Goal: Information Seeking & Learning: Learn about a topic

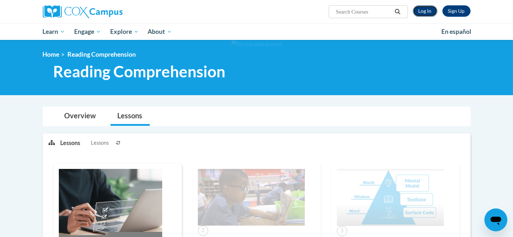
click at [428, 10] on link "Log In" at bounding box center [424, 10] width 25 height 11
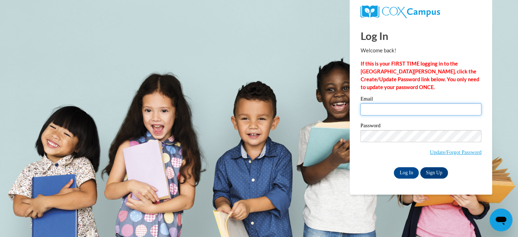
click at [431, 111] on input "Email" at bounding box center [420, 109] width 121 height 12
type input "[EMAIL_ADDRESS][DOMAIN_NAME]"
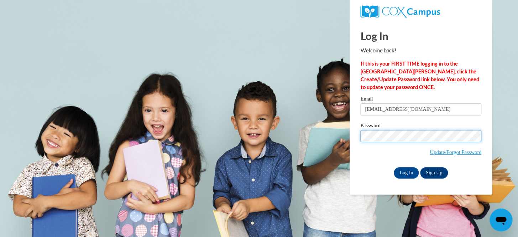
click at [394, 167] on input "Log In" at bounding box center [406, 172] width 25 height 11
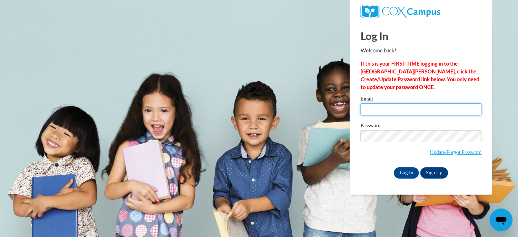
click at [428, 103] on input "Email" at bounding box center [420, 109] width 121 height 12
type input "[EMAIL_ADDRESS][DOMAIN_NAME]"
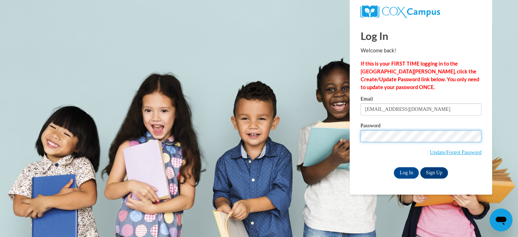
click at [394, 167] on input "Log In" at bounding box center [406, 172] width 25 height 11
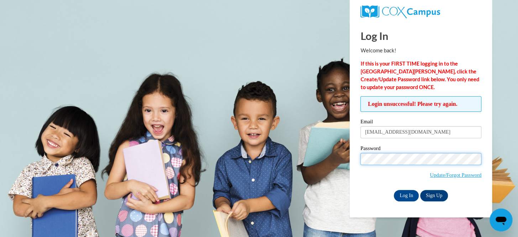
click at [394, 190] on input "Log In" at bounding box center [406, 195] width 25 height 11
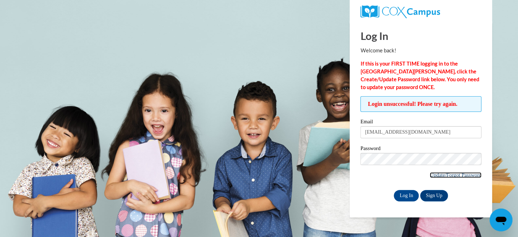
click at [430, 175] on link "Update/Forgot Password" at bounding box center [456, 175] width 52 height 6
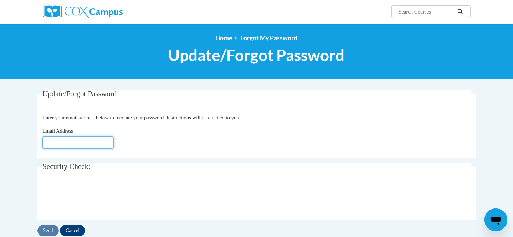
click at [71, 141] on input "Email Address" at bounding box center [77, 142] width 71 height 12
type input "[EMAIL_ADDRESS][DOMAIN_NAME]"
click at [52, 231] on input "Send" at bounding box center [47, 230] width 21 height 11
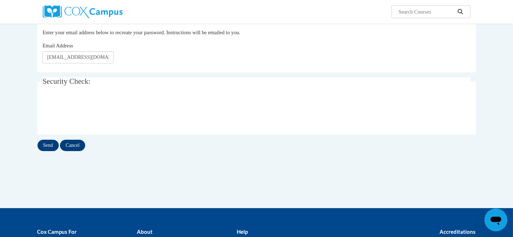
scroll to position [126, 0]
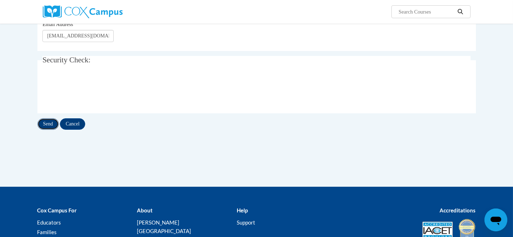
click at [51, 126] on input "Send" at bounding box center [47, 123] width 21 height 11
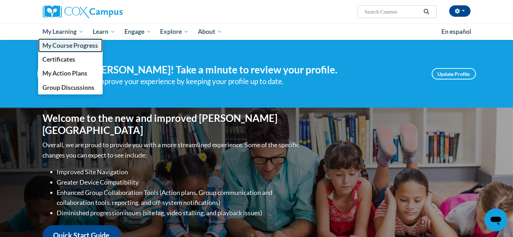
click at [72, 43] on span "My Course Progress" at bounding box center [70, 45] width 56 height 7
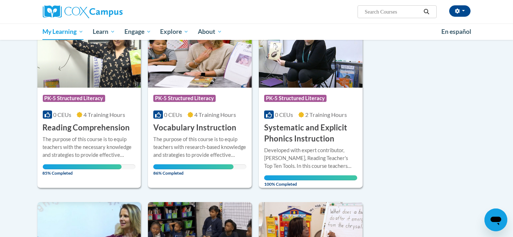
scroll to position [289, 0]
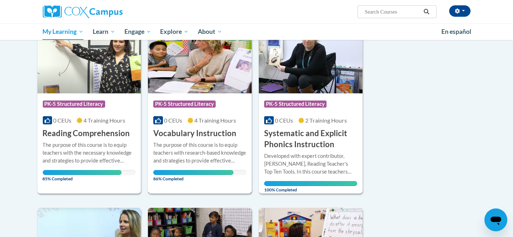
click at [223, 98] on div "Course Category: PK-5 Structured Literacy" at bounding box center [199, 105] width 93 height 16
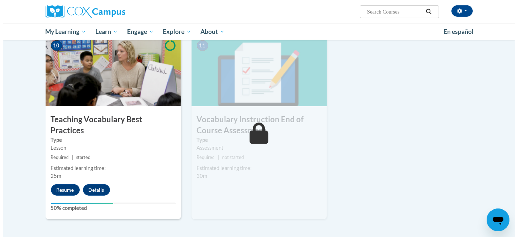
scroll to position [779, 0]
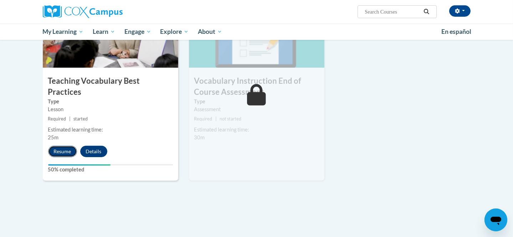
click at [63, 146] on button "Resume" at bounding box center [62, 151] width 29 height 11
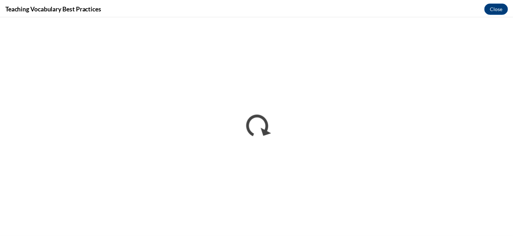
scroll to position [0, 0]
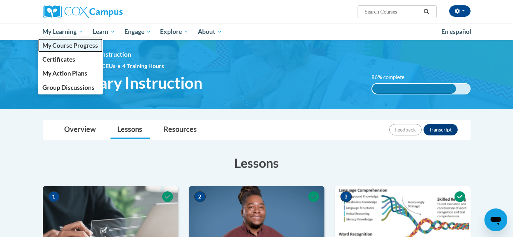
click at [82, 49] on link "My Course Progress" at bounding box center [70, 45] width 65 height 14
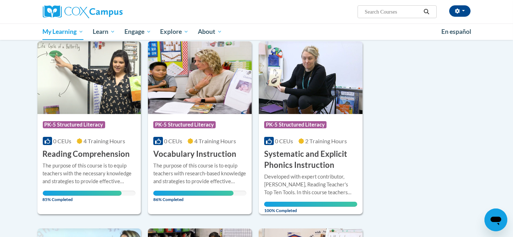
scroll to position [269, 0]
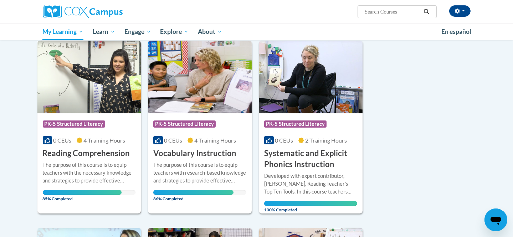
click at [66, 120] on span "PK-5 Structured Literacy" at bounding box center [74, 123] width 62 height 7
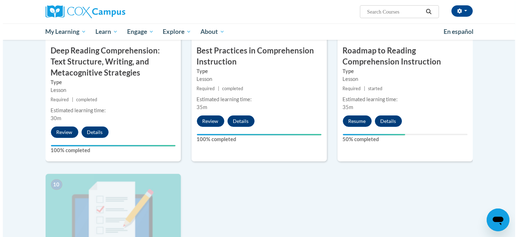
scroll to position [617, 0]
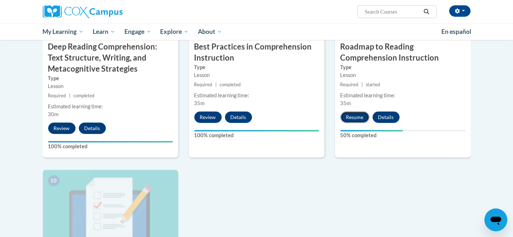
click at [352, 119] on button "Resume" at bounding box center [354, 116] width 29 height 11
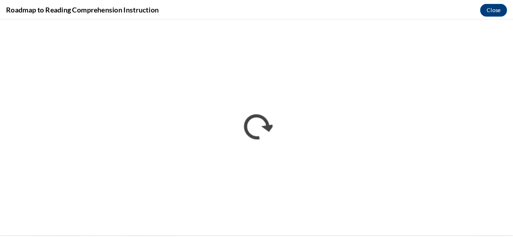
scroll to position [617, 0]
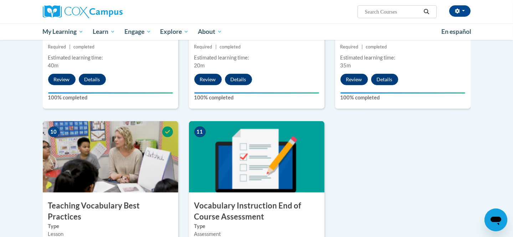
scroll to position [653, 0]
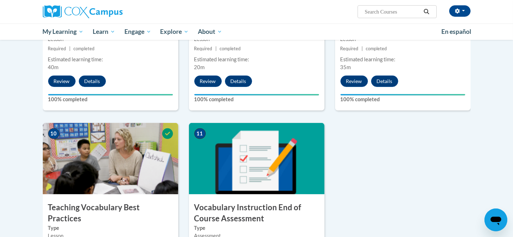
click at [221, 176] on img at bounding box center [256, 158] width 135 height 71
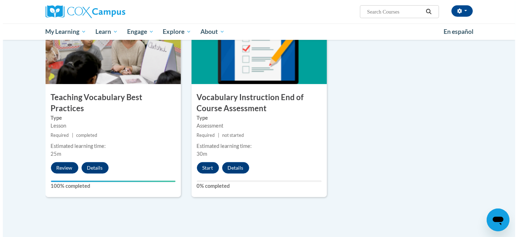
scroll to position [764, 0]
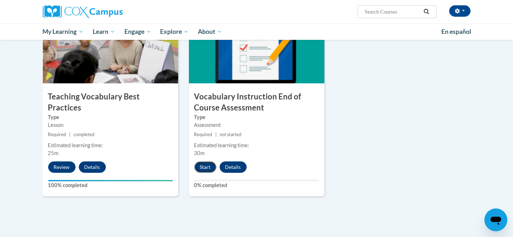
click at [203, 166] on button "Start" at bounding box center [205, 166] width 22 height 11
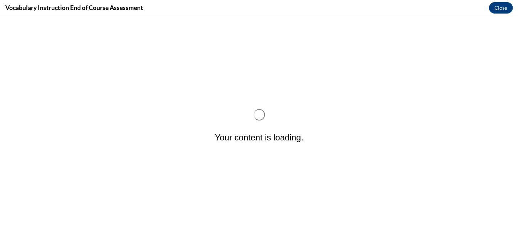
scroll to position [0, 0]
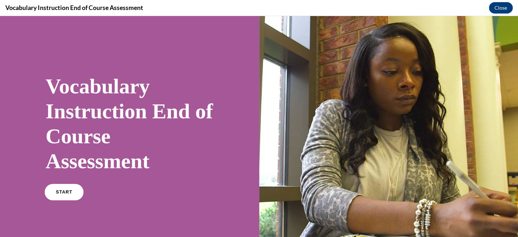
click at [67, 194] on link "START" at bounding box center [64, 192] width 39 height 16
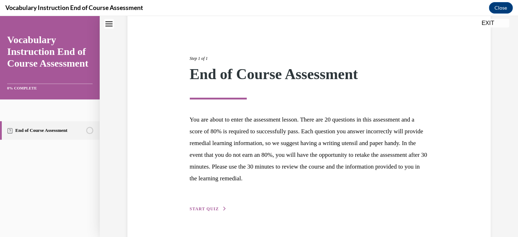
scroll to position [78, 0]
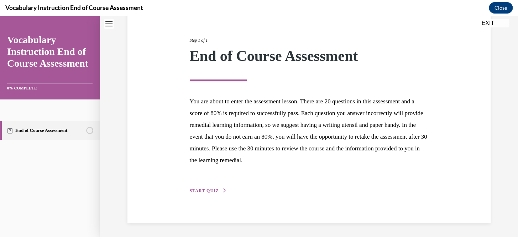
click at [209, 191] on span "START QUIZ" at bounding box center [204, 190] width 29 height 5
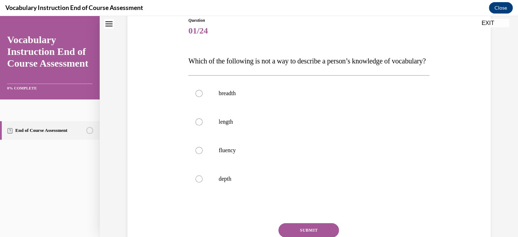
scroll to position [84, 0]
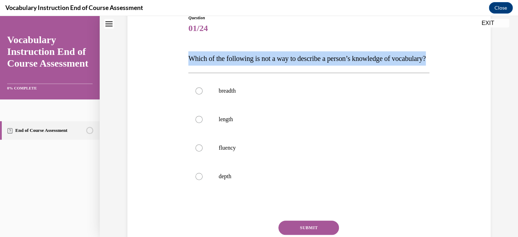
drag, startPoint x: 227, startPoint y: 78, endPoint x: 186, endPoint y: 60, distance: 45.6
click at [188, 60] on p "Which of the following is not a way to describe a person’s knowledge of vocabul…" at bounding box center [308, 58] width 241 height 14
copy span "Which of the following is not a way to describe a person’s knowledge of vocabul…"
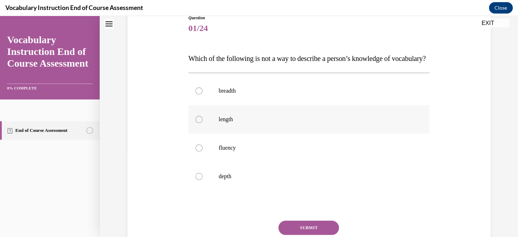
click at [196, 123] on div at bounding box center [199, 119] width 7 height 7
click at [196, 123] on input "length" at bounding box center [199, 119] width 7 height 7
radio input "true"
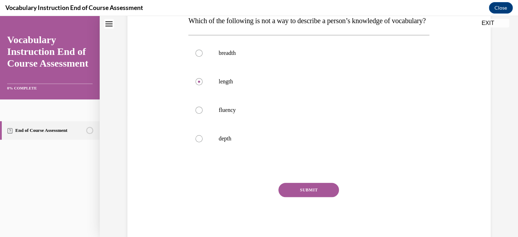
click at [300, 197] on button "SUBMIT" at bounding box center [309, 190] width 61 height 14
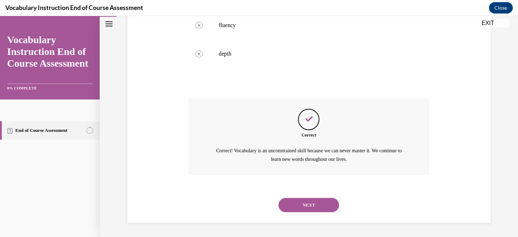
scroll to position [221, 0]
click at [307, 197] on div "NEXT" at bounding box center [308, 205] width 241 height 28
click at [305, 203] on button "NEXT" at bounding box center [309, 205] width 61 height 14
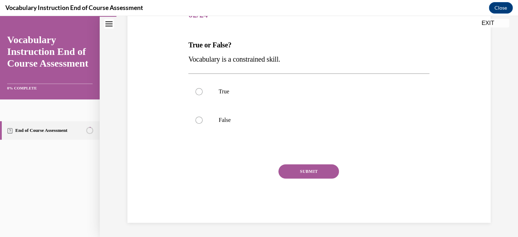
scroll to position [79, 0]
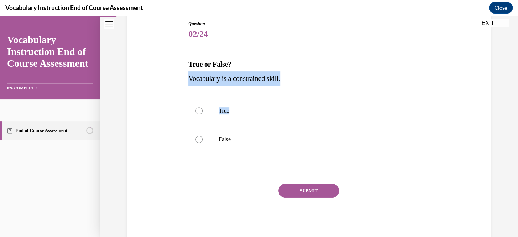
drag, startPoint x: 185, startPoint y: 79, endPoint x: 289, endPoint y: 86, distance: 104.3
click at [289, 86] on div "Question 02/24 True or False? Vocabulary is a constrained skill. True False Inc…" at bounding box center [308, 131] width 241 height 222
copy div "Vocabulary is a constrained skill. True"
click at [199, 139] on div at bounding box center [199, 139] width 7 height 7
click at [199, 139] on input "False" at bounding box center [199, 139] width 7 height 7
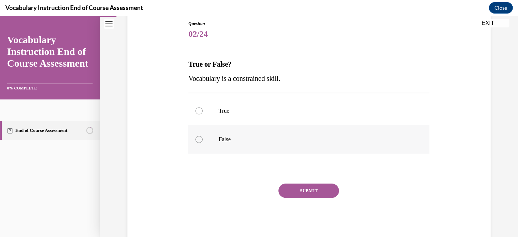
radio input "true"
click at [311, 195] on button "SUBMIT" at bounding box center [309, 190] width 61 height 14
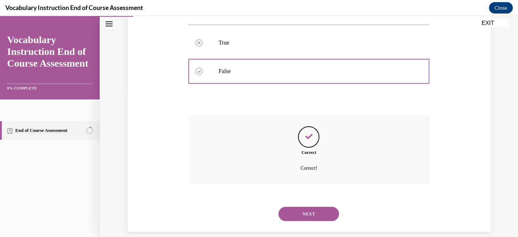
scroll to position [155, 0]
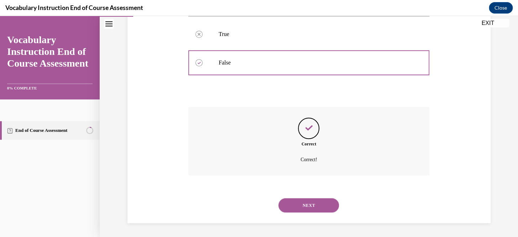
click at [313, 202] on button "NEXT" at bounding box center [309, 205] width 61 height 14
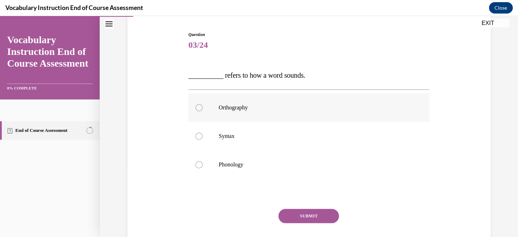
scroll to position [71, 0]
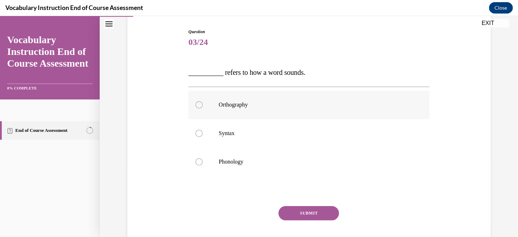
click at [307, 162] on p "Phonology" at bounding box center [315, 161] width 193 height 7
click at [203, 162] on input "Phonology" at bounding box center [199, 161] width 7 height 7
radio input "true"
click at [308, 209] on button "SUBMIT" at bounding box center [309, 213] width 61 height 14
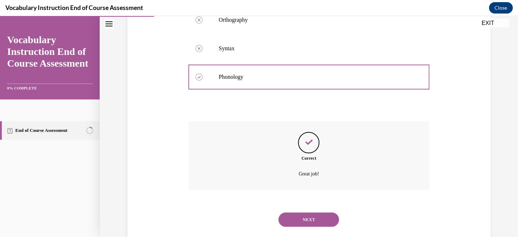
scroll to position [170, 0]
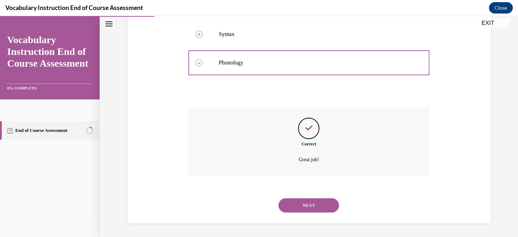
click at [309, 202] on button "NEXT" at bounding box center [309, 205] width 61 height 14
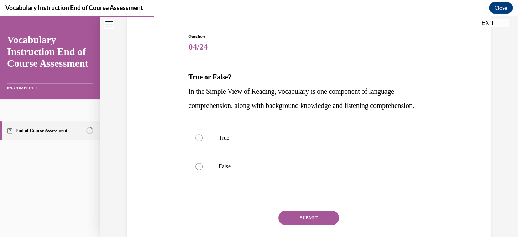
scroll to position [68, 0]
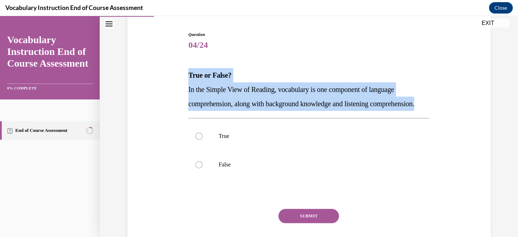
drag, startPoint x: 183, startPoint y: 75, endPoint x: 236, endPoint y: 121, distance: 70.2
click at [236, 121] on div "Question 04/24 True or False? In the Simple View of Reading, vocabulary is one …" at bounding box center [309, 144] width 245 height 246
copy div "True or False? In the Simple View of Reading, vocabulary is one component of la…"
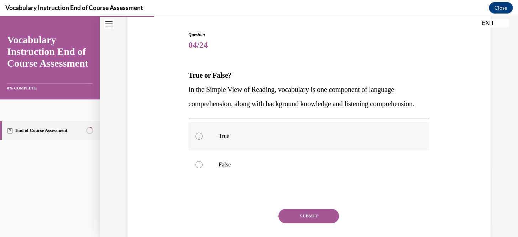
click at [196, 145] on label "True" at bounding box center [308, 136] width 241 height 28
click at [196, 140] on input "True" at bounding box center [199, 135] width 7 height 7
radio input "true"
click at [297, 223] on button "SUBMIT" at bounding box center [309, 216] width 61 height 14
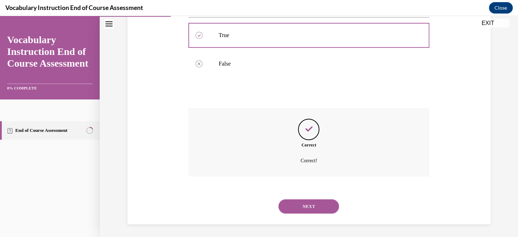
scroll to position [184, 0]
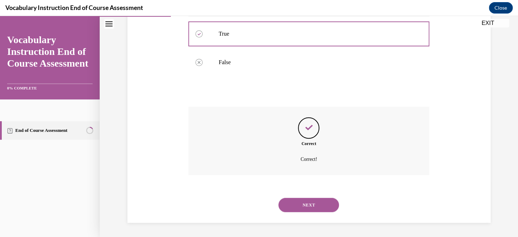
click at [299, 200] on button "NEXT" at bounding box center [309, 205] width 61 height 14
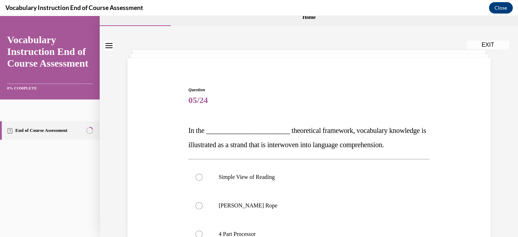
scroll to position [15, 0]
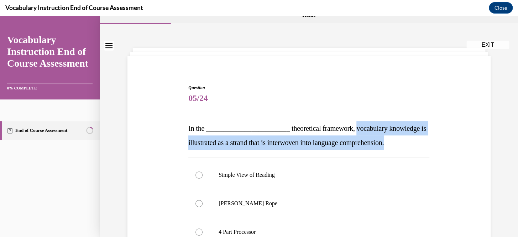
drag, startPoint x: 354, startPoint y: 130, endPoint x: 408, endPoint y: 145, distance: 55.5
click at [408, 145] on p "In the ________________________ theoretical framework, vocabulary knowledge is …" at bounding box center [308, 135] width 241 height 28
copy span "vocabulary knowledge is illustrated as a strand that is interwoven into languag…"
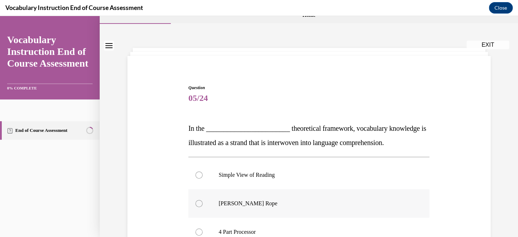
click at [201, 207] on label "Scarborough's Rope" at bounding box center [308, 203] width 241 height 28
click at [201, 207] on input "Scarborough's Rope" at bounding box center [199, 203] width 7 height 7
radio input "true"
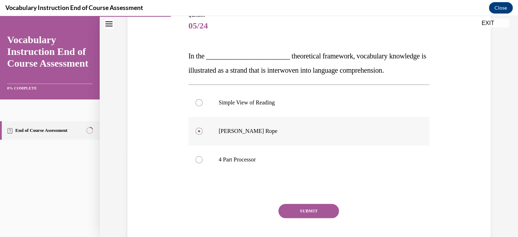
scroll to position [95, 0]
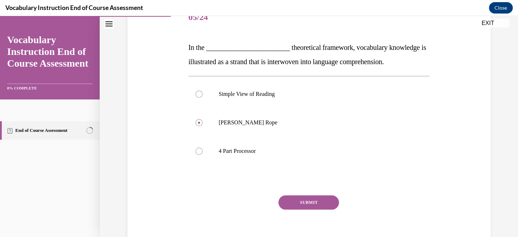
click at [325, 208] on button "SUBMIT" at bounding box center [309, 202] width 61 height 14
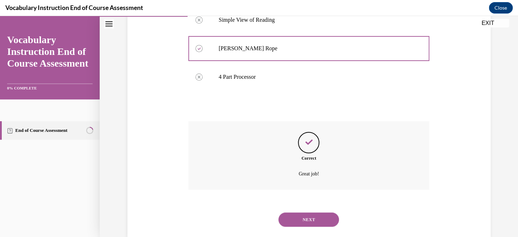
scroll to position [184, 0]
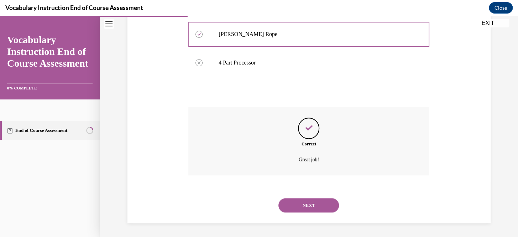
click at [323, 206] on button "NEXT" at bounding box center [309, 205] width 61 height 14
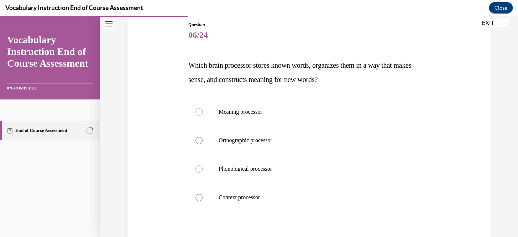
scroll to position [78, 0]
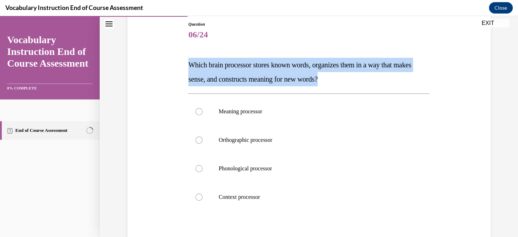
drag, startPoint x: 182, startPoint y: 64, endPoint x: 353, endPoint y: 78, distance: 171.9
click at [353, 78] on div "Question 06/24 Which brain processor stores known words, organizes them in a wa…" at bounding box center [309, 150] width 367 height 300
copy span "Which brain processor stores known words, organizes them in a way that makes se…"
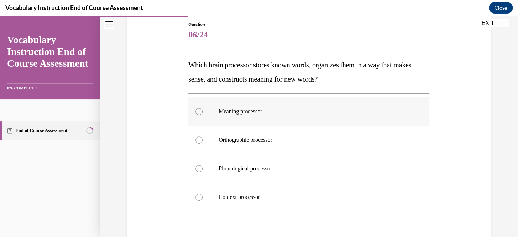
click at [192, 109] on label "Meaning processor" at bounding box center [308, 111] width 241 height 28
click at [196, 109] on input "Meaning processor" at bounding box center [199, 111] width 7 height 7
radio input "true"
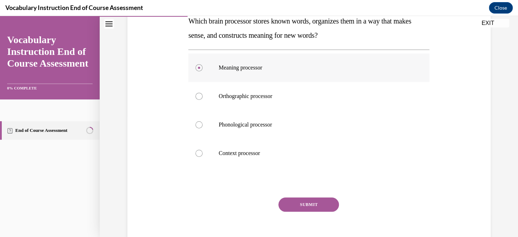
scroll to position [155, 0]
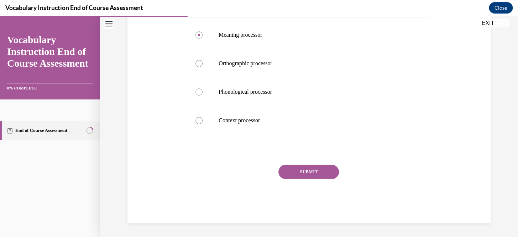
click at [307, 165] on button "SUBMIT" at bounding box center [309, 172] width 61 height 14
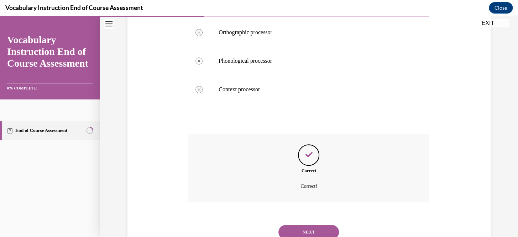
scroll to position [212, 0]
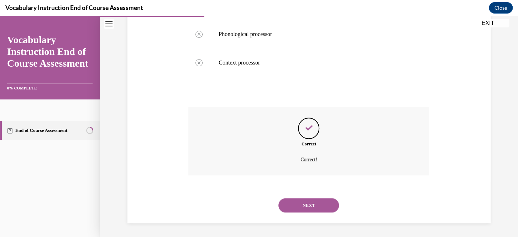
click at [300, 204] on button "NEXT" at bounding box center [309, 205] width 61 height 14
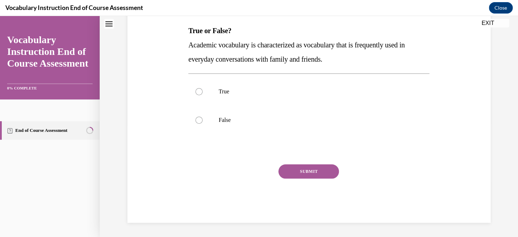
scroll to position [0, 0]
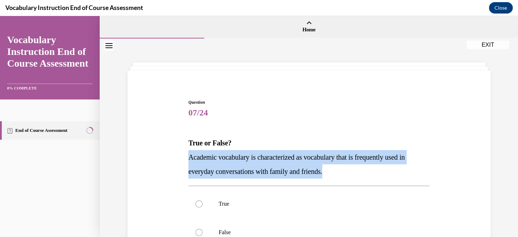
drag, startPoint x: 185, startPoint y: 157, endPoint x: 338, endPoint y: 176, distance: 153.9
click at [338, 176] on p "Academic vocabulary is characterized as vocabulary that is frequently used in e…" at bounding box center [308, 164] width 241 height 28
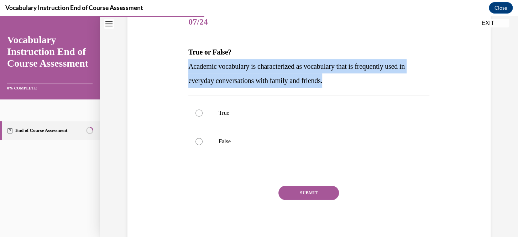
scroll to position [98, 0]
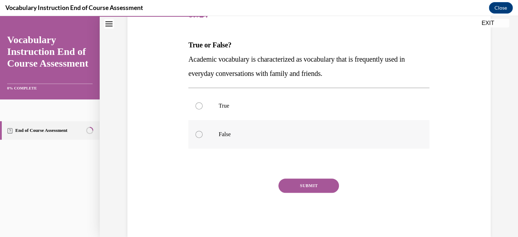
click at [261, 138] on label "False" at bounding box center [308, 134] width 241 height 28
click at [203, 138] on input "False" at bounding box center [199, 134] width 7 height 7
radio input "true"
click at [295, 186] on button "SUBMIT" at bounding box center [309, 185] width 61 height 14
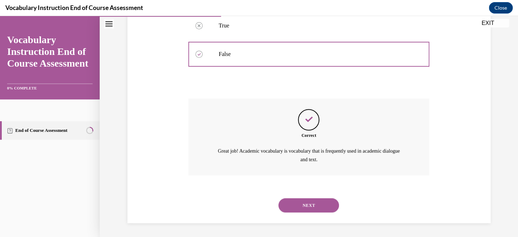
scroll to position [178, 0]
click at [289, 204] on button "NEXT" at bounding box center [309, 205] width 61 height 14
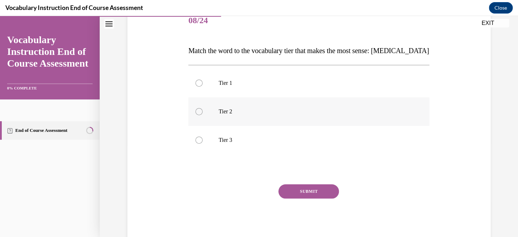
scroll to position [89, 0]
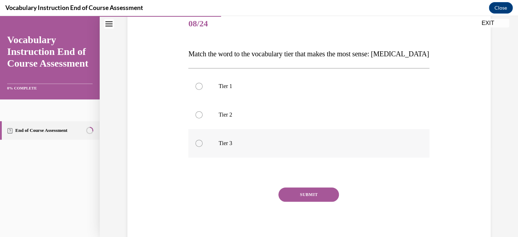
click at [240, 147] on label "Tier 3" at bounding box center [308, 143] width 241 height 28
click at [203, 147] on input "Tier 3" at bounding box center [199, 143] width 7 height 7
radio input "true"
click at [282, 192] on button "SUBMIT" at bounding box center [309, 194] width 61 height 14
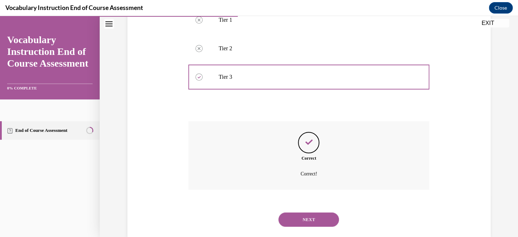
scroll to position [170, 0]
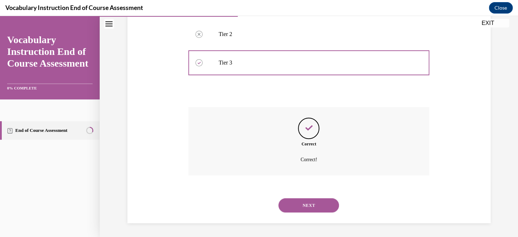
click at [299, 212] on button "NEXT" at bounding box center [309, 205] width 61 height 14
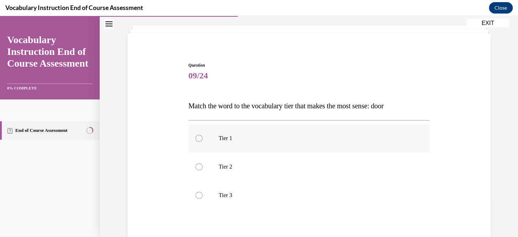
scroll to position [38, 0]
click at [252, 148] on label "Tier 1" at bounding box center [308, 137] width 241 height 28
click at [203, 141] on input "Tier 1" at bounding box center [199, 137] width 7 height 7
radio input "true"
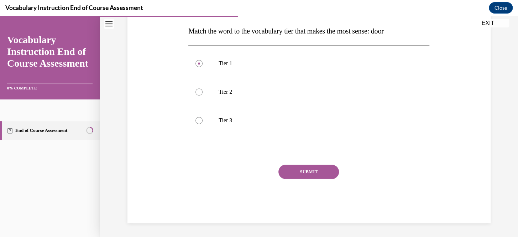
click at [279, 168] on button "SUBMIT" at bounding box center [309, 172] width 61 height 14
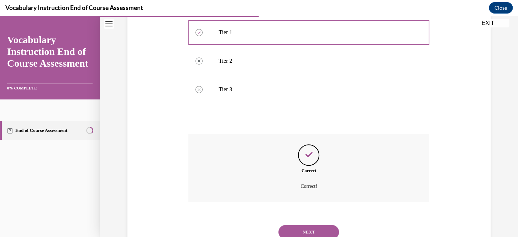
scroll to position [170, 0]
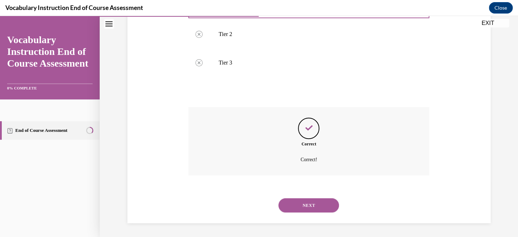
click at [307, 202] on button "NEXT" at bounding box center [309, 205] width 61 height 14
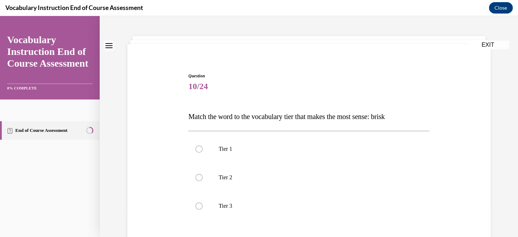
scroll to position [30, 0]
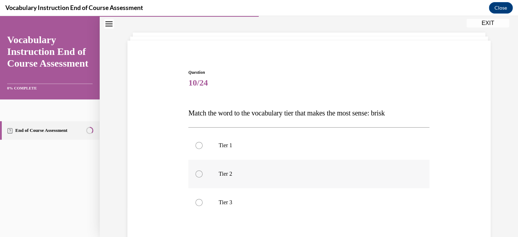
click at [219, 170] on p "Tier 2" at bounding box center [315, 173] width 193 height 7
click at [203, 170] on input "Tier 2" at bounding box center [199, 173] width 7 height 7
radio input "true"
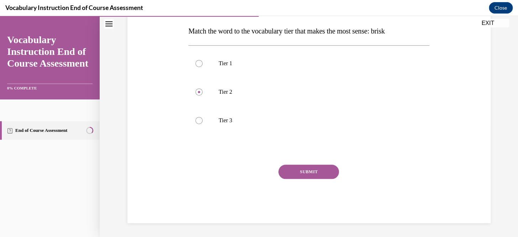
click at [297, 165] on button "SUBMIT" at bounding box center [309, 172] width 61 height 14
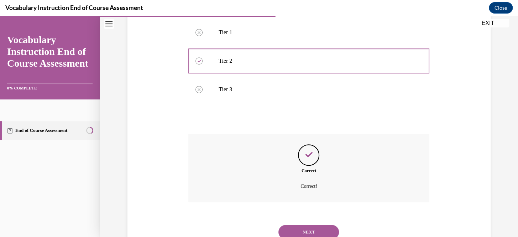
scroll to position [170, 0]
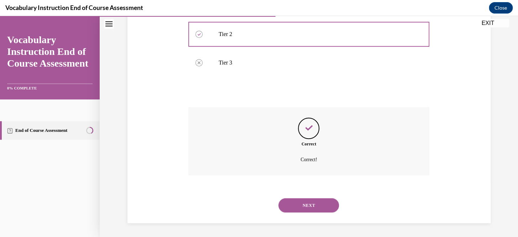
click at [312, 206] on button "NEXT" at bounding box center [309, 205] width 61 height 14
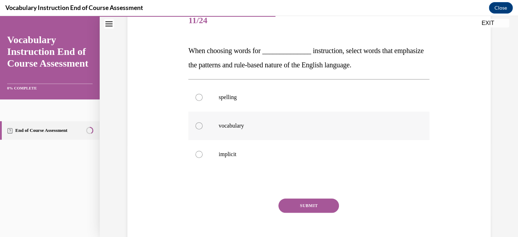
scroll to position [91, 0]
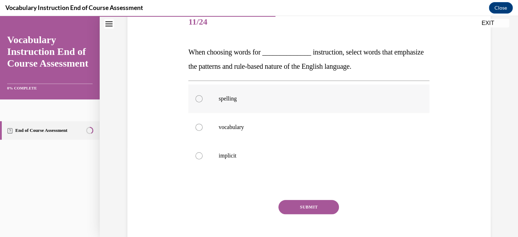
click at [259, 106] on label "spelling" at bounding box center [308, 98] width 241 height 28
click at [203, 102] on input "spelling" at bounding box center [199, 98] width 7 height 7
radio input "true"
click at [297, 196] on div "Question 11/24 When choosing words for ______________ instruction, select words…" at bounding box center [308, 133] width 241 height 250
click at [298, 201] on button "SUBMIT" at bounding box center [309, 207] width 61 height 14
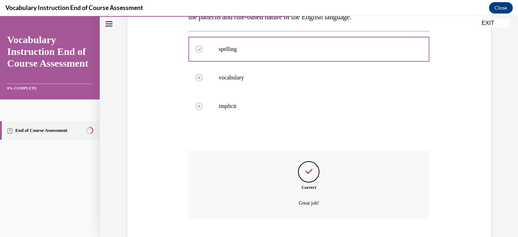
scroll to position [184, 0]
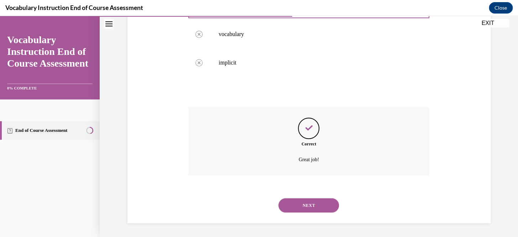
click at [298, 208] on button "NEXT" at bounding box center [309, 205] width 61 height 14
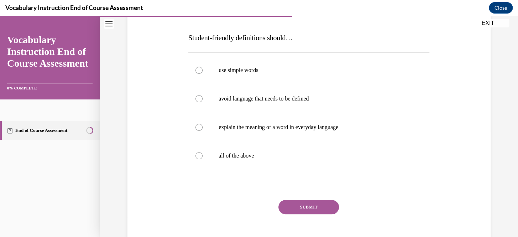
scroll to position [98, 0]
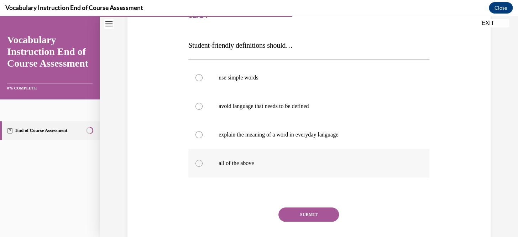
click at [296, 165] on p "all of the above" at bounding box center [315, 163] width 193 height 7
click at [203, 165] on input "all of the above" at bounding box center [199, 163] width 7 height 7
radio input "true"
click at [302, 220] on button "SUBMIT" at bounding box center [309, 214] width 61 height 14
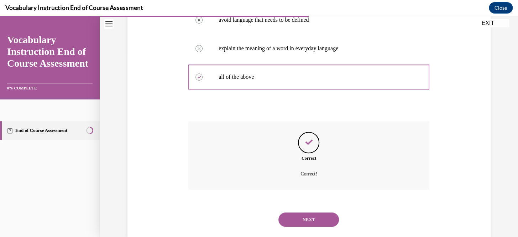
scroll to position [198, 0]
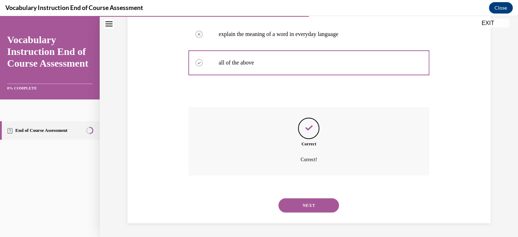
click at [305, 209] on button "NEXT" at bounding box center [309, 205] width 61 height 14
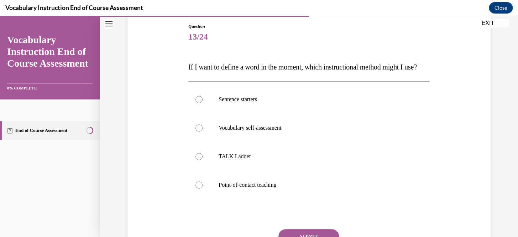
scroll to position [78, 0]
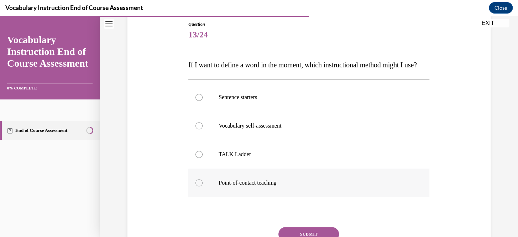
click at [294, 197] on label "Point-of-contact teaching" at bounding box center [308, 182] width 241 height 28
click at [203, 186] on input "Point-of-contact teaching" at bounding box center [199, 182] width 7 height 7
radio input "true"
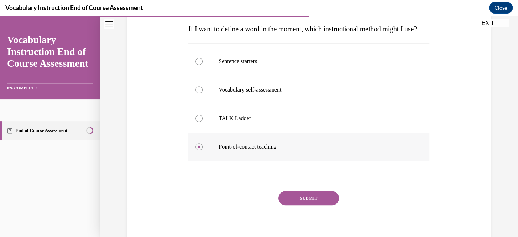
scroll to position [116, 0]
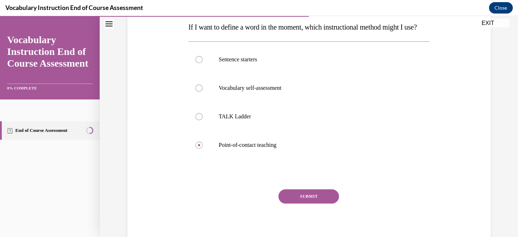
click at [299, 203] on button "SUBMIT" at bounding box center [309, 196] width 61 height 14
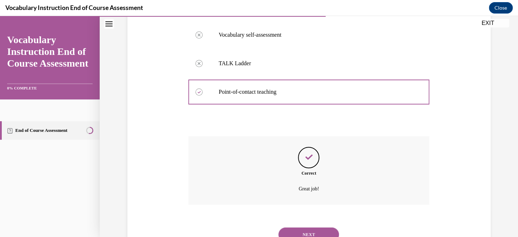
scroll to position [212, 0]
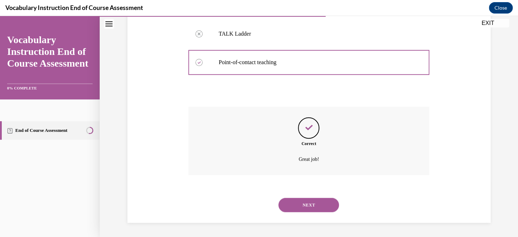
click at [299, 214] on div "NEXT" at bounding box center [308, 205] width 241 height 28
click at [299, 211] on button "NEXT" at bounding box center [309, 205] width 61 height 14
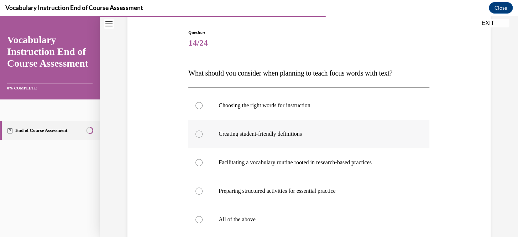
scroll to position [71, 0]
click at [299, 211] on label "All of the above" at bounding box center [308, 218] width 241 height 28
click at [203, 215] on input "All of the above" at bounding box center [199, 218] width 7 height 7
radio input "true"
click at [288, 214] on label "All of the above" at bounding box center [308, 218] width 241 height 28
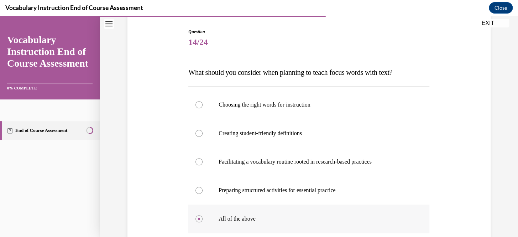
click at [203, 215] on input "All of the above" at bounding box center [199, 218] width 7 height 7
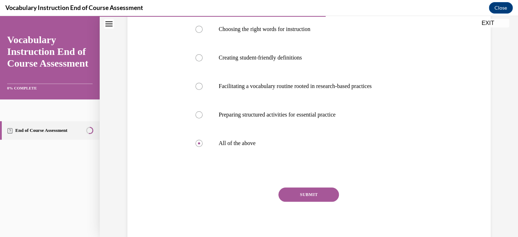
click at [296, 200] on button "SUBMIT" at bounding box center [309, 194] width 61 height 14
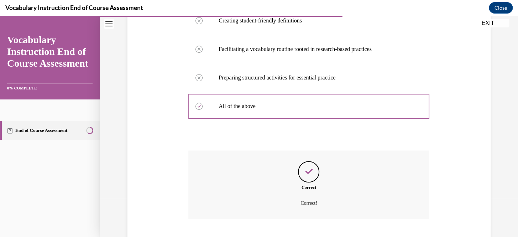
scroll to position [227, 0]
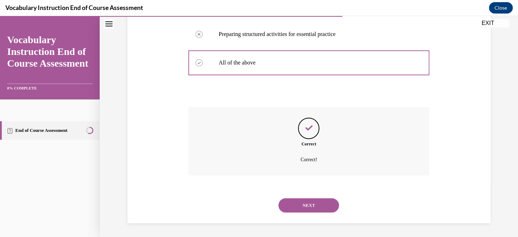
click at [294, 205] on button "NEXT" at bounding box center [309, 205] width 61 height 14
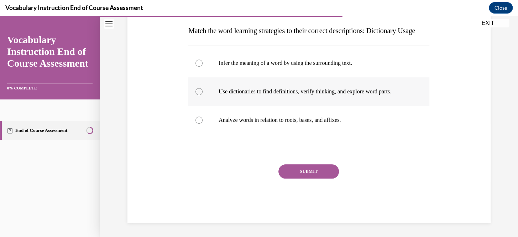
scroll to position [113, 0]
click at [260, 106] on label "Use dictionaries to find definitions, verify thinking, and explore word parts." at bounding box center [308, 91] width 241 height 28
click at [203, 95] on input "Use dictionaries to find definitions, verify thinking, and explore word parts." at bounding box center [199, 91] width 7 height 7
radio input "true"
click at [291, 178] on button "SUBMIT" at bounding box center [309, 171] width 61 height 14
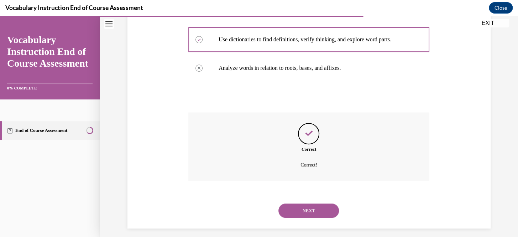
scroll to position [184, 0]
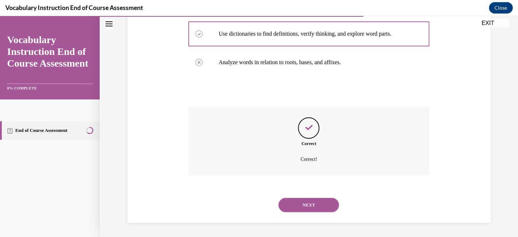
click at [306, 205] on button "NEXT" at bounding box center [309, 205] width 61 height 14
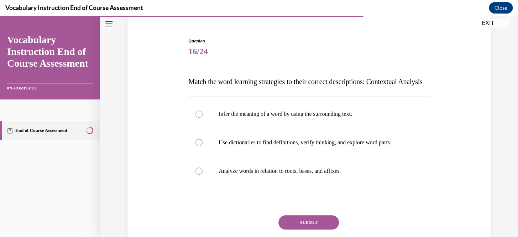
scroll to position [68, 0]
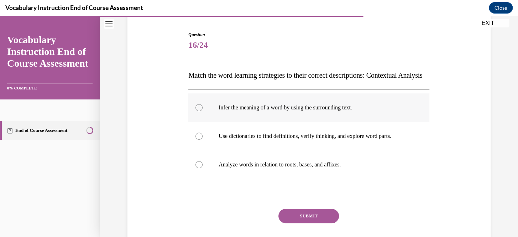
click at [301, 111] on p "Infer the meaning of a word by using the surrounding text." at bounding box center [315, 107] width 193 height 7
click at [203, 111] on input "Infer the meaning of a word by using the surrounding text." at bounding box center [199, 107] width 7 height 7
radio input "true"
click at [308, 223] on button "SUBMIT" at bounding box center [309, 216] width 61 height 14
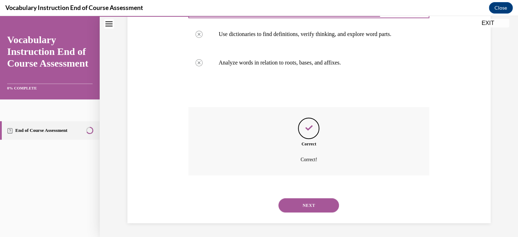
scroll to position [184, 0]
click at [308, 197] on div "NEXT" at bounding box center [308, 205] width 241 height 28
click at [305, 203] on button "NEXT" at bounding box center [309, 205] width 61 height 14
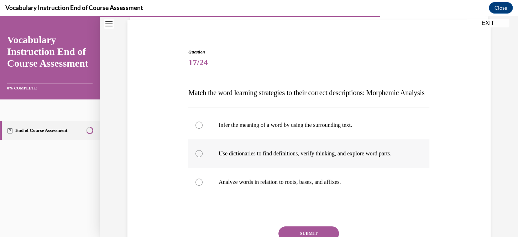
scroll to position [53, 0]
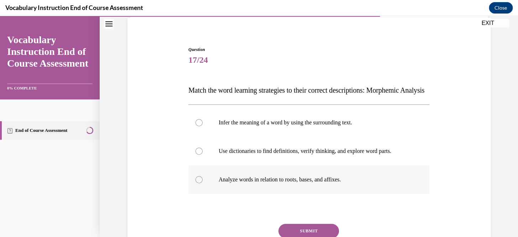
click at [303, 183] on p "Analyze words in relation to roots, bases, and affixes." at bounding box center [315, 179] width 193 height 7
click at [203, 183] on input "Analyze words in relation to roots, bases, and affixes." at bounding box center [199, 179] width 7 height 7
radio input "true"
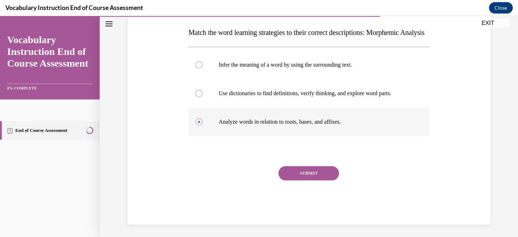
click at [303, 180] on button "SUBMIT" at bounding box center [309, 173] width 61 height 14
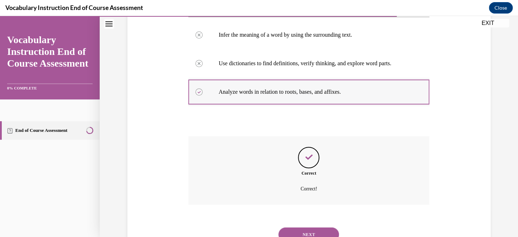
scroll to position [184, 0]
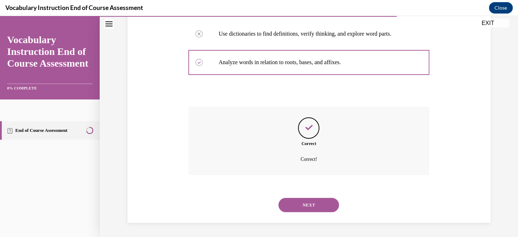
click at [302, 199] on button "NEXT" at bounding box center [309, 205] width 61 height 14
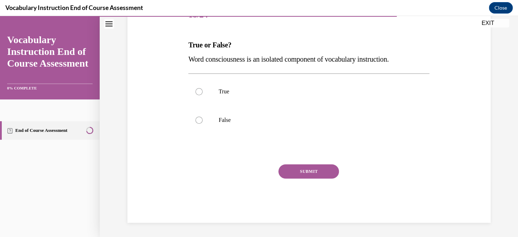
scroll to position [79, 0]
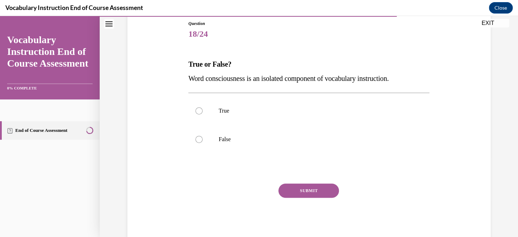
drag, startPoint x: 187, startPoint y: 76, endPoint x: 416, endPoint y: 79, distance: 229.0
click at [416, 79] on p "Word consciousness is an isolated component of vocabulary instruction." at bounding box center [308, 78] width 241 height 14
copy span "Word consciousness is an isolated component of vocabulary instruction."
click at [199, 142] on label "False" at bounding box center [308, 139] width 241 height 28
click at [199, 142] on input "False" at bounding box center [199, 139] width 7 height 7
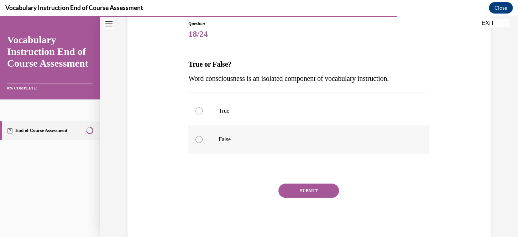
radio input "true"
click at [292, 185] on button "SUBMIT" at bounding box center [309, 190] width 61 height 14
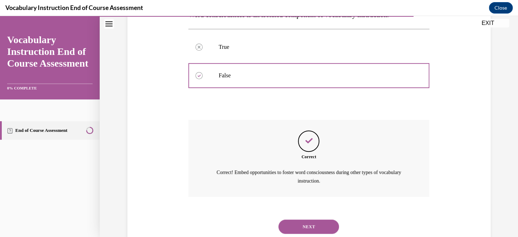
scroll to position [164, 0]
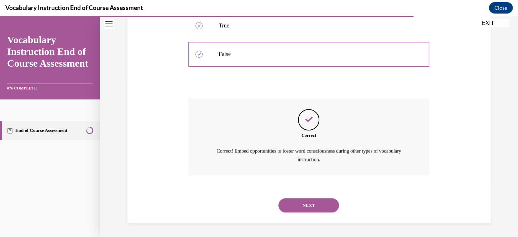
click at [317, 203] on button "NEXT" at bounding box center [309, 205] width 61 height 14
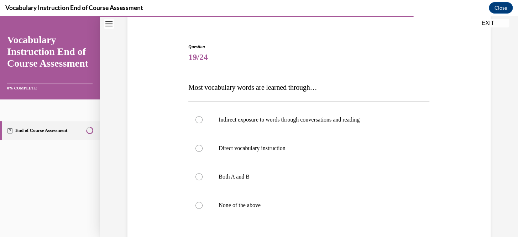
scroll to position [61, 0]
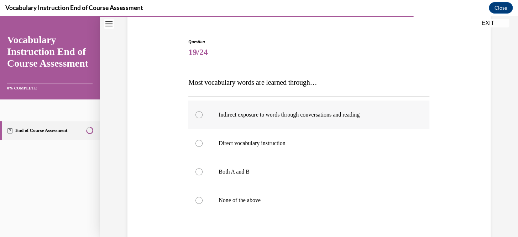
click at [283, 121] on label "Indirect exposure to words through conversations and reading" at bounding box center [308, 114] width 241 height 28
click at [203, 118] on input "Indirect exposure to words through conversations and reading" at bounding box center [199, 114] width 7 height 7
radio input "true"
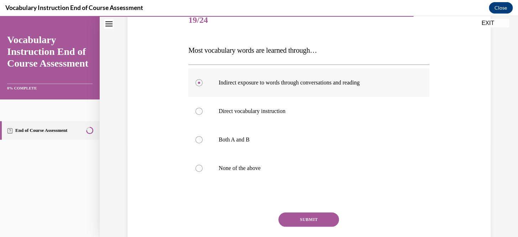
scroll to position [96, 0]
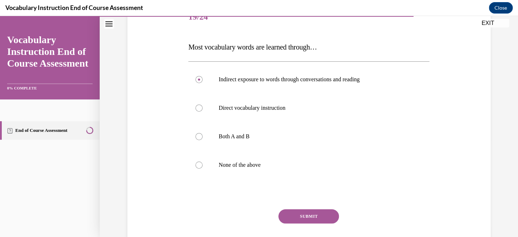
click at [292, 212] on button "SUBMIT" at bounding box center [309, 216] width 61 height 14
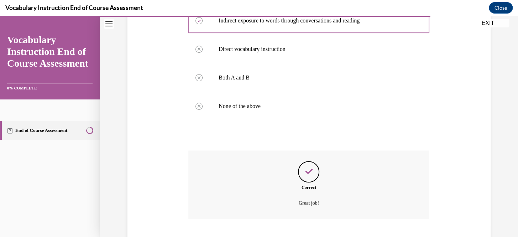
scroll to position [198, 0]
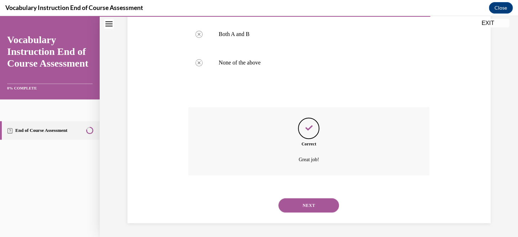
click at [318, 196] on div "NEXT" at bounding box center [308, 205] width 241 height 28
click at [314, 202] on button "NEXT" at bounding box center [309, 205] width 61 height 14
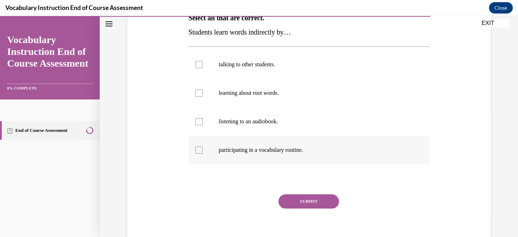
scroll to position [126, 0]
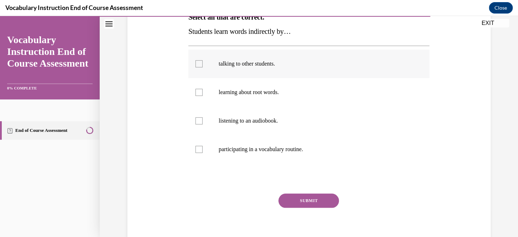
click at [201, 63] on label "talking to other students." at bounding box center [308, 64] width 241 height 28
click at [201, 63] on input "talking to other students." at bounding box center [199, 63] width 7 height 7
checkbox input "true"
click at [197, 124] on label "listening to an audiobook." at bounding box center [308, 120] width 241 height 28
click at [197, 124] on input "listening to an audiobook." at bounding box center [199, 120] width 7 height 7
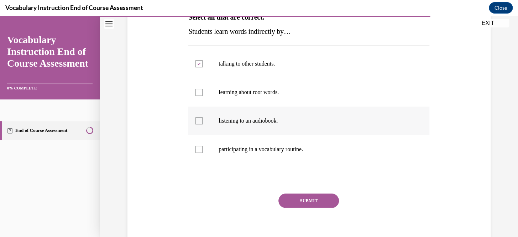
checkbox input "true"
click at [293, 201] on button "SUBMIT" at bounding box center [309, 200] width 61 height 14
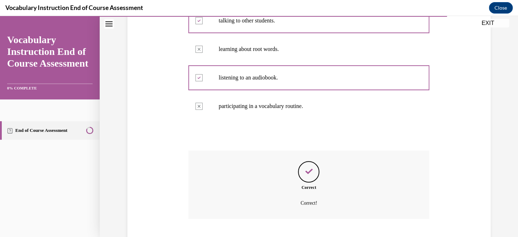
scroll to position [212, 0]
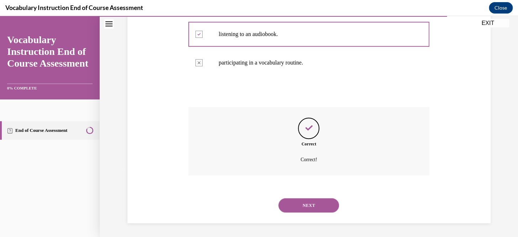
click at [319, 211] on button "NEXT" at bounding box center [309, 205] width 61 height 14
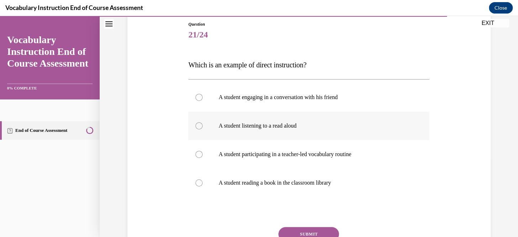
scroll to position [80, 0]
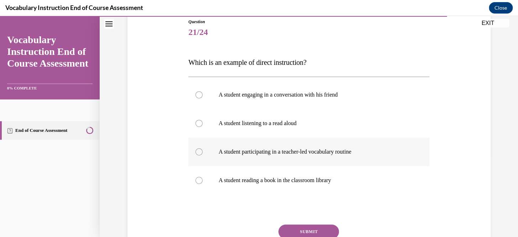
click at [296, 156] on label "A student participating in a teacher-led vocabulary routine" at bounding box center [308, 151] width 241 height 28
click at [203, 155] on input "A student participating in a teacher-led vocabulary routine" at bounding box center [199, 151] width 7 height 7
radio input "true"
click at [299, 228] on button "SUBMIT" at bounding box center [309, 231] width 61 height 14
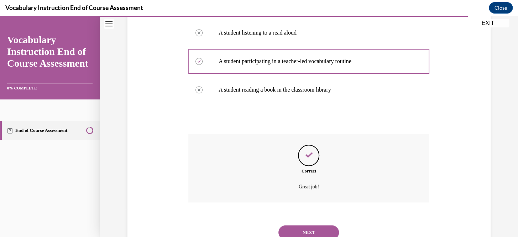
scroll to position [198, 0]
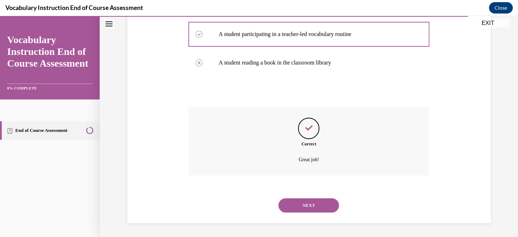
click at [306, 201] on button "NEXT" at bounding box center [309, 205] width 61 height 14
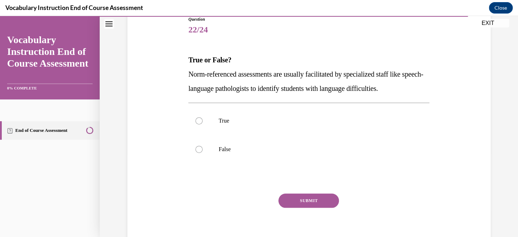
scroll to position [95, 0]
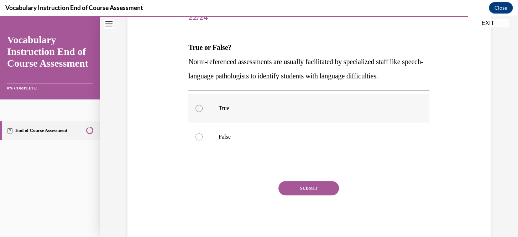
click at [272, 116] on label "True" at bounding box center [308, 108] width 241 height 28
click at [203, 112] on input "True" at bounding box center [199, 108] width 7 height 7
radio input "true"
click at [287, 188] on button "SUBMIT" at bounding box center [309, 188] width 61 height 14
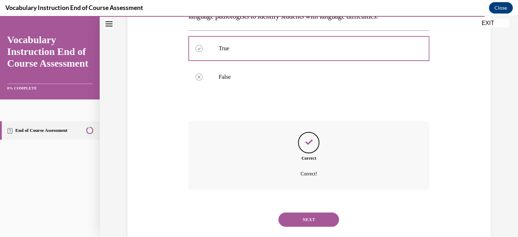
scroll to position [170, 0]
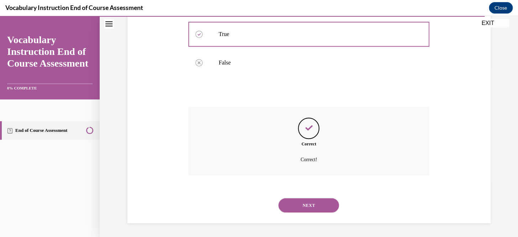
click at [298, 198] on button "NEXT" at bounding box center [309, 205] width 61 height 14
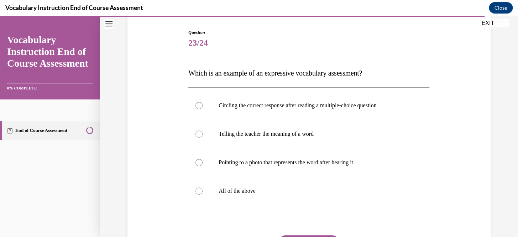
scroll to position [71, 0]
click at [283, 144] on label "Telling the teacher the meaning of a word" at bounding box center [308, 133] width 241 height 28
click at [203, 137] on input "Telling the teacher the meaning of a word" at bounding box center [199, 133] width 7 height 7
radio input "true"
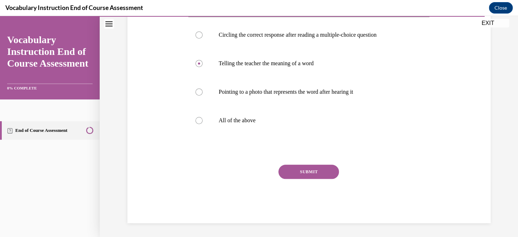
click at [296, 173] on button "SUBMIT" at bounding box center [309, 172] width 61 height 14
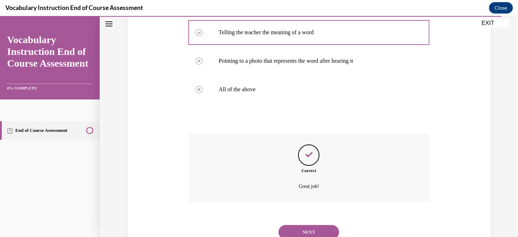
scroll to position [198, 0]
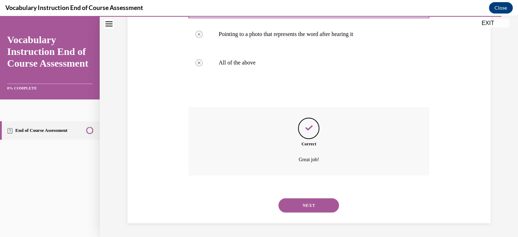
click at [315, 201] on button "NEXT" at bounding box center [309, 205] width 61 height 14
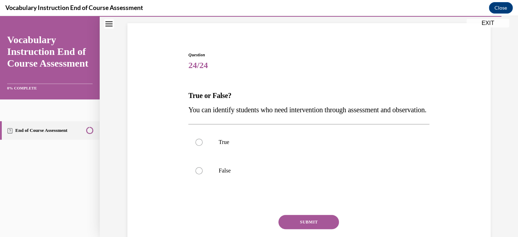
scroll to position [50, 0]
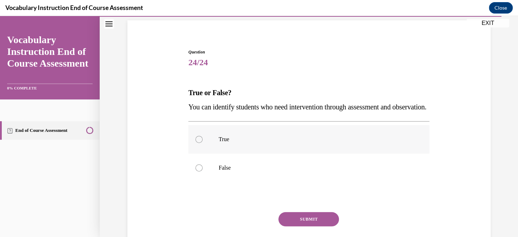
click at [302, 154] on label "True" at bounding box center [308, 139] width 241 height 28
click at [203, 143] on input "True" at bounding box center [199, 139] width 7 height 7
radio input "true"
click at [313, 226] on button "SUBMIT" at bounding box center [309, 219] width 61 height 14
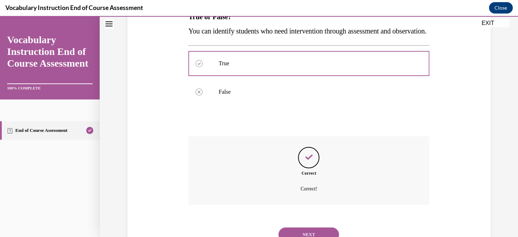
scroll to position [170, 0]
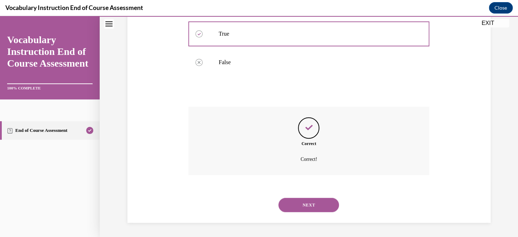
click at [317, 206] on button "NEXT" at bounding box center [309, 205] width 61 height 14
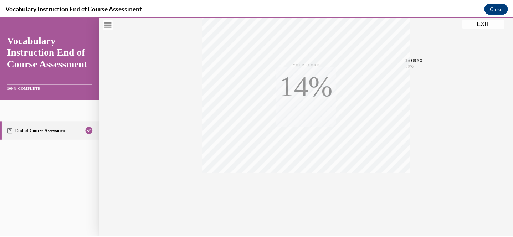
scroll to position [144, 0]
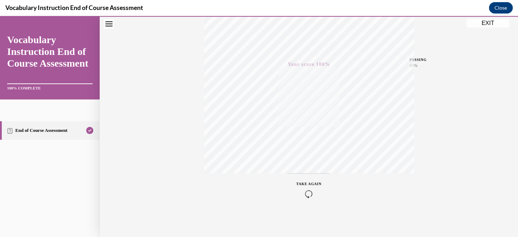
click at [490, 24] on button "EXIT" at bounding box center [488, 23] width 43 height 9
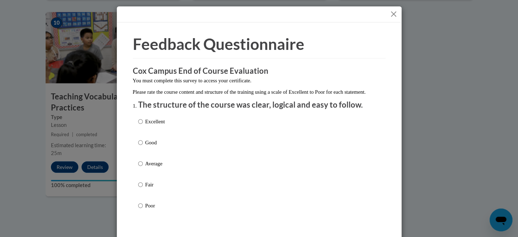
click at [392, 14] on button "Close" at bounding box center [393, 14] width 9 height 9
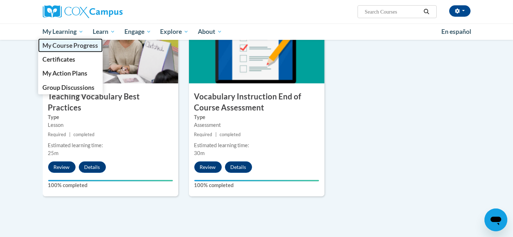
click at [77, 46] on span "My Course Progress" at bounding box center [70, 45] width 56 height 7
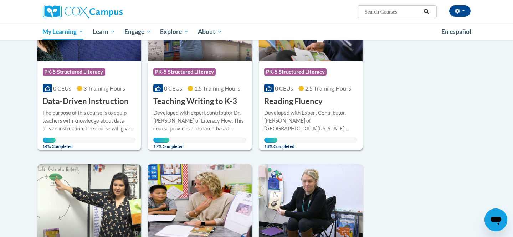
scroll to position [131, 0]
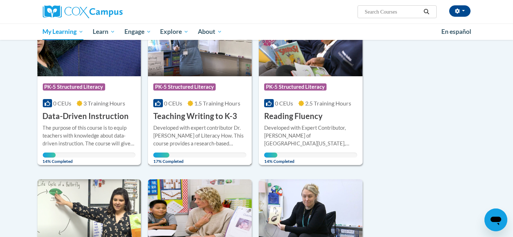
click at [211, 114] on h3 "Teaching Writing to K-3" at bounding box center [195, 116] width 84 height 11
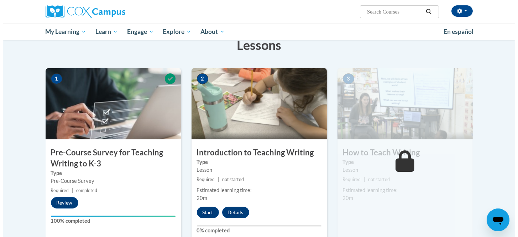
scroll to position [170, 0]
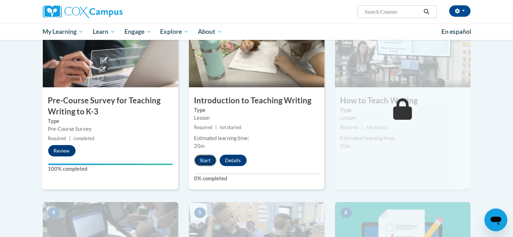
click at [210, 158] on button "Start" at bounding box center [205, 160] width 22 height 11
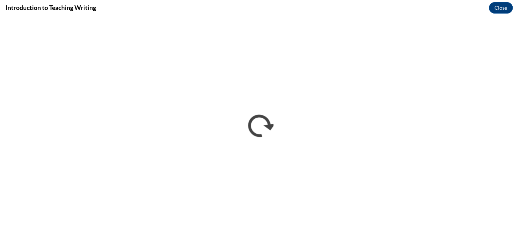
scroll to position [0, 0]
click at [342, 14] on div "Introduction to Teaching Writing Close" at bounding box center [259, 8] width 518 height 16
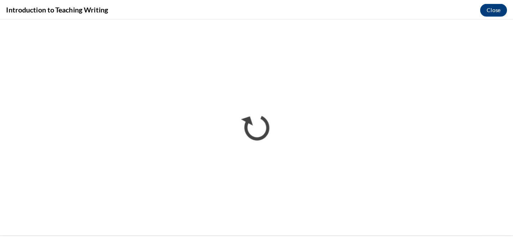
scroll to position [170, 0]
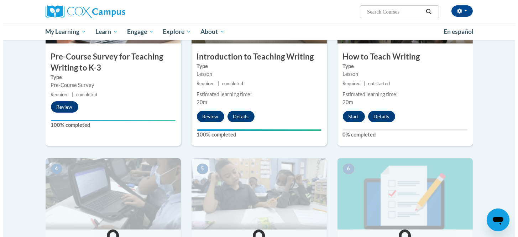
scroll to position [215, 0]
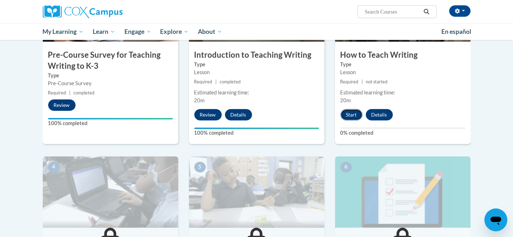
click at [354, 111] on button "Start" at bounding box center [351, 114] width 22 height 11
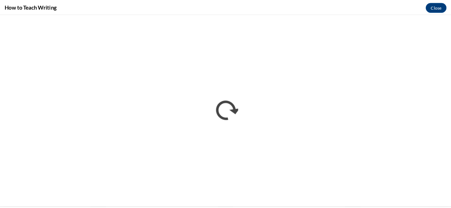
scroll to position [215, 0]
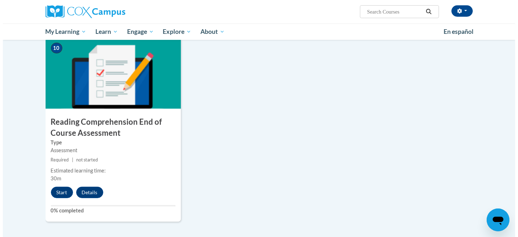
scroll to position [752, 0]
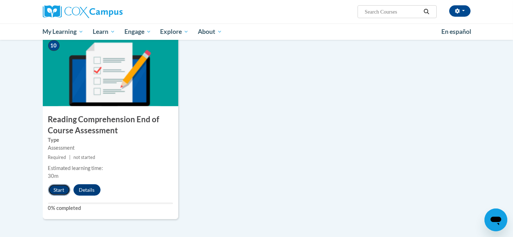
click at [65, 185] on button "Start" at bounding box center [59, 189] width 22 height 11
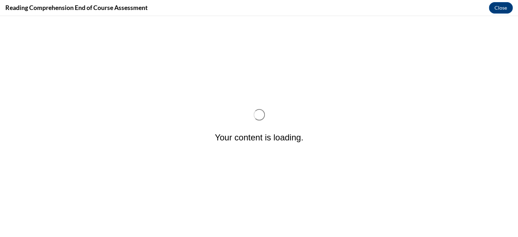
scroll to position [0, 0]
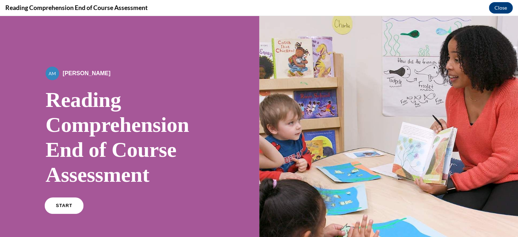
click at [68, 210] on link "START" at bounding box center [64, 205] width 39 height 16
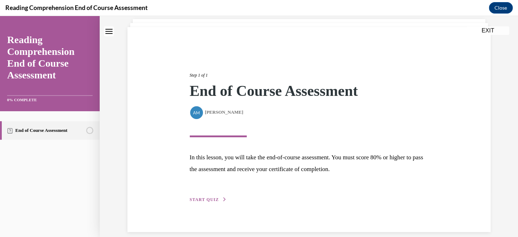
scroll to position [52, 0]
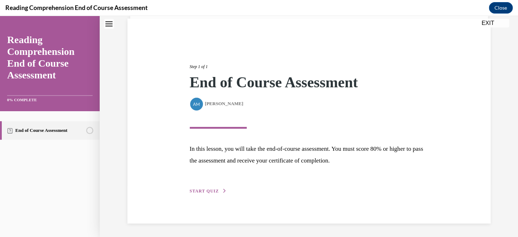
click at [202, 184] on div "Step 1 of 1 End of Course Assessment By Alexander Mackey Alexander Mackey In th…" at bounding box center [308, 121] width 249 height 148
click at [200, 190] on span "START QUIZ" at bounding box center [204, 190] width 29 height 5
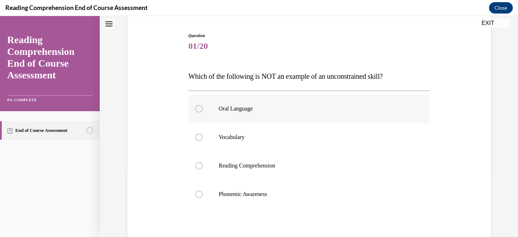
scroll to position [67, 0]
click at [301, 44] on span "01/20" at bounding box center [308, 45] width 241 height 14
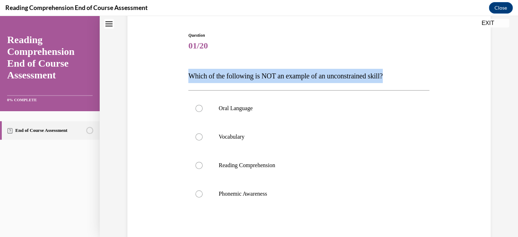
drag, startPoint x: 199, startPoint y: 80, endPoint x: 415, endPoint y: 76, distance: 215.5
click at [415, 76] on p "Which of the following is NOT an example of an unconstrained skill?" at bounding box center [308, 76] width 241 height 14
copy span "Which of the following is NOT an example of an unconstrained skill?"
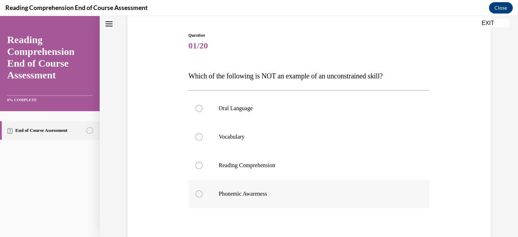
click at [196, 192] on label "Phonemic Awareness" at bounding box center [308, 194] width 241 height 28
click at [196, 192] on input "Phonemic Awareness" at bounding box center [199, 193] width 7 height 7
radio input "true"
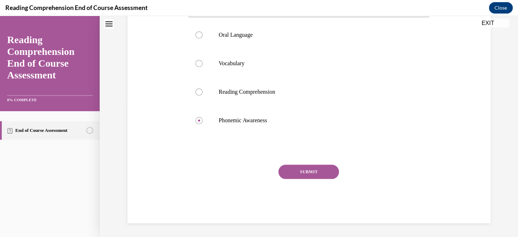
click at [325, 177] on button "SUBMIT" at bounding box center [309, 172] width 61 height 14
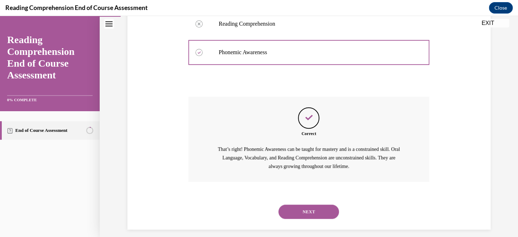
scroll to position [215, 0]
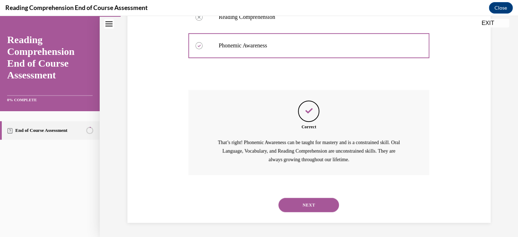
click at [319, 203] on button "NEXT" at bounding box center [309, 205] width 61 height 14
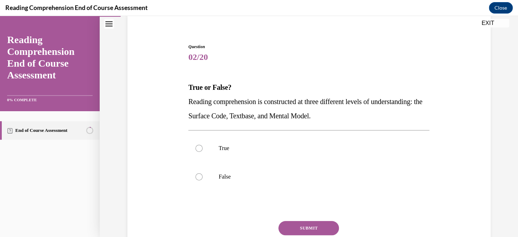
scroll to position [61, 0]
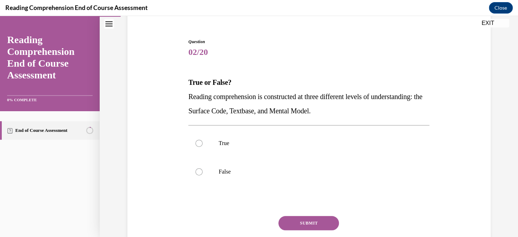
drag, startPoint x: 187, startPoint y: 84, endPoint x: 381, endPoint y: 115, distance: 197.0
click at [381, 115] on div "True or False? Reading comprehension is constructed at three different levels o…" at bounding box center [308, 96] width 241 height 43
copy div "True or False? Reading comprehension is constructed at three different levels o…"
drag, startPoint x: 200, startPoint y: 157, endPoint x: 196, endPoint y: 146, distance: 11.5
click at [198, 153] on label "True" at bounding box center [308, 143] width 241 height 28
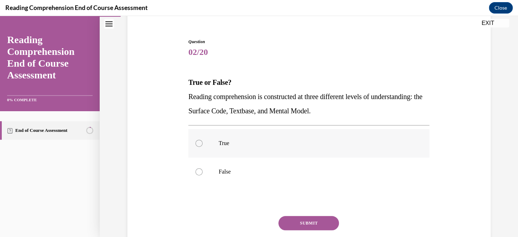
click at [198, 147] on input "True" at bounding box center [199, 143] width 7 height 7
radio input "true"
click at [196, 146] on div at bounding box center [199, 143] width 7 height 7
click at [196, 146] on input "True" at bounding box center [199, 143] width 7 height 7
click at [311, 221] on button "SUBMIT" at bounding box center [309, 223] width 61 height 14
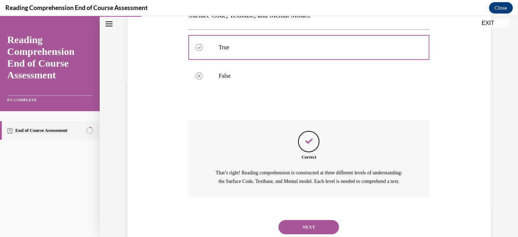
scroll to position [187, 0]
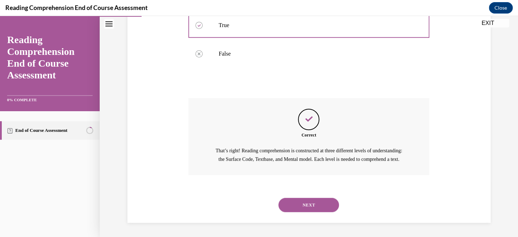
click at [305, 209] on button "NEXT" at bounding box center [309, 205] width 61 height 14
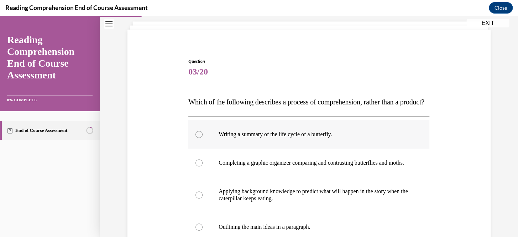
scroll to position [73, 0]
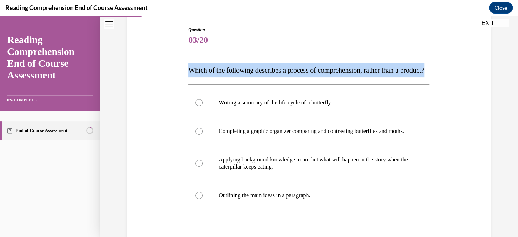
drag, startPoint x: 184, startPoint y: 69, endPoint x: 233, endPoint y: 83, distance: 50.0
click at [233, 83] on div "Question 03/20 Which of the following describes a process of comprehension, rat…" at bounding box center [309, 157] width 245 height 282
copy span "Which of the following describes a process of comprehension, rather than a prod…"
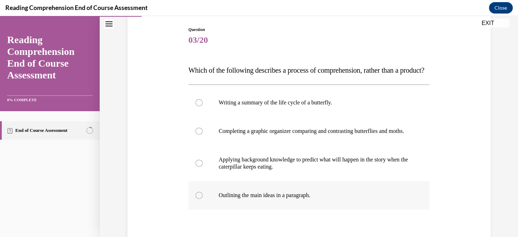
click at [199, 209] on label "Outlining the main ideas in a paragraph." at bounding box center [308, 195] width 241 height 28
click at [199, 199] on input "Outlining the main ideas in a paragraph." at bounding box center [199, 195] width 7 height 7
radio input "true"
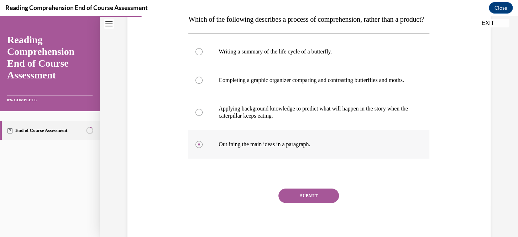
scroll to position [169, 0]
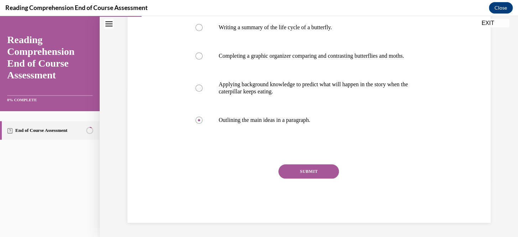
click at [291, 177] on button "SUBMIT" at bounding box center [309, 171] width 61 height 14
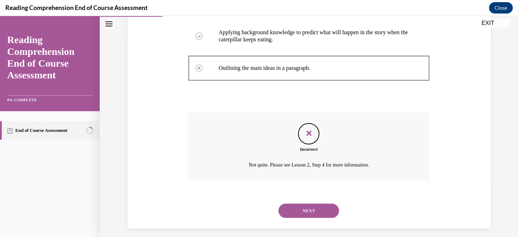
scroll to position [227, 0]
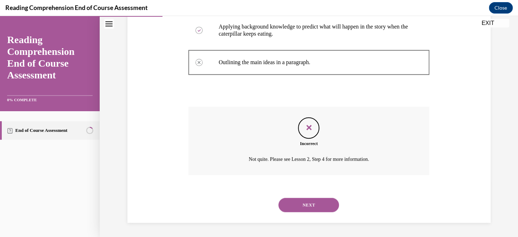
click at [314, 209] on button "NEXT" at bounding box center [309, 205] width 61 height 14
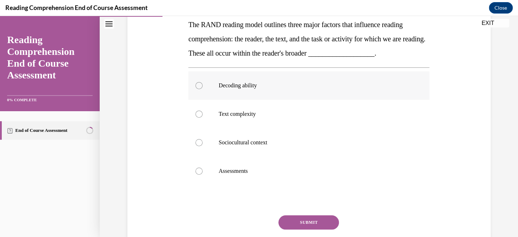
scroll to position [121, 0]
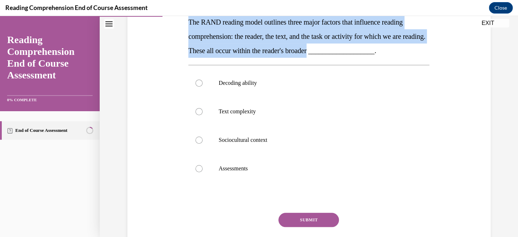
drag, startPoint x: 186, startPoint y: 22, endPoint x: 339, endPoint y: 54, distance: 156.4
click at [339, 54] on span "The RAND reading model outlines three major factors that influence reading comp…" at bounding box center [306, 36] width 237 height 36
copy span "The RAND reading model outlines three major factors that influence reading comp…"
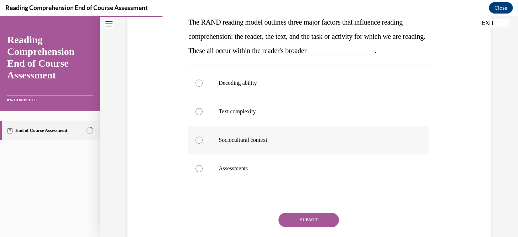
click at [196, 141] on div at bounding box center [199, 139] width 7 height 7
click at [196, 141] on input "Sociocultural context" at bounding box center [199, 139] width 7 height 7
radio input "true"
click at [288, 220] on button "SUBMIT" at bounding box center [309, 220] width 61 height 14
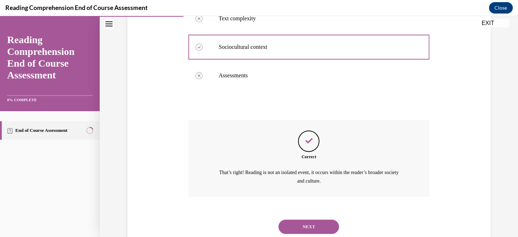
scroll to position [235, 0]
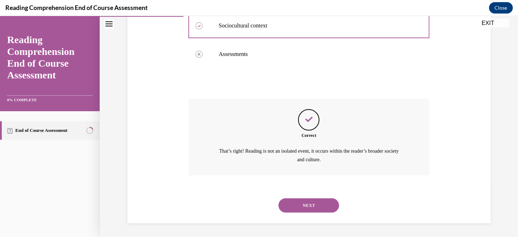
click at [303, 201] on button "NEXT" at bounding box center [309, 205] width 61 height 14
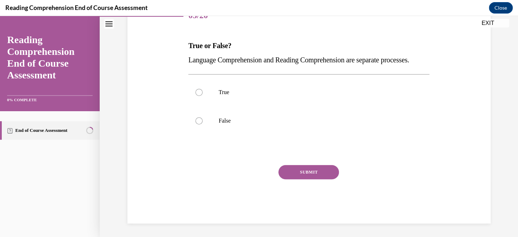
scroll to position [112, 0]
click at [219, 124] on p "False" at bounding box center [315, 119] width 193 height 7
click at [203, 124] on input "False" at bounding box center [199, 119] width 7 height 7
radio input "true"
click at [301, 171] on button "SUBMIT" at bounding box center [309, 171] width 61 height 14
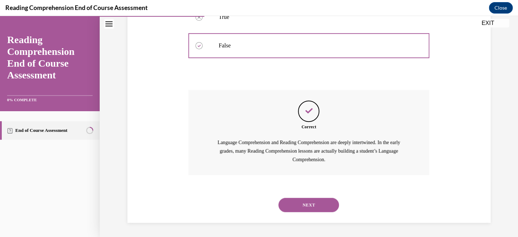
scroll to position [187, 0]
click at [293, 198] on div "NEXT" at bounding box center [308, 205] width 241 height 28
click at [292, 202] on button "NEXT" at bounding box center [309, 205] width 61 height 14
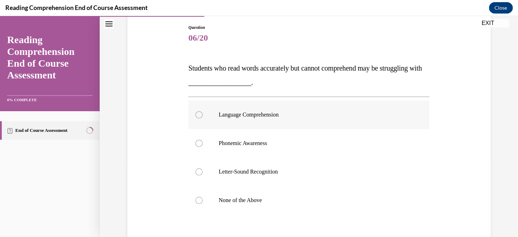
scroll to position [75, 0]
click at [197, 111] on div at bounding box center [199, 114] width 7 height 7
click at [197, 111] on input "Language Comprehension" at bounding box center [199, 114] width 7 height 7
radio input "true"
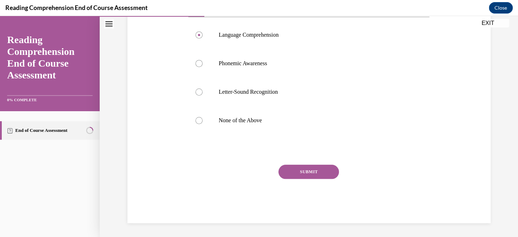
click at [295, 166] on button "SUBMIT" at bounding box center [309, 172] width 61 height 14
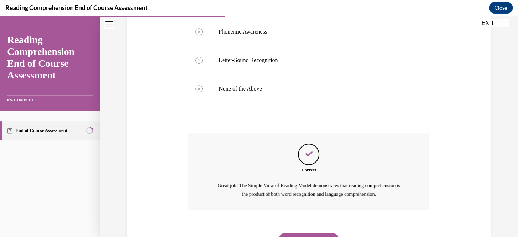
scroll to position [221, 0]
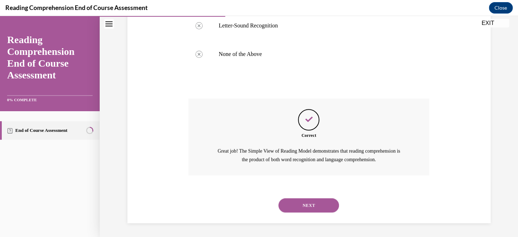
click at [320, 203] on button "NEXT" at bounding box center [309, 205] width 61 height 14
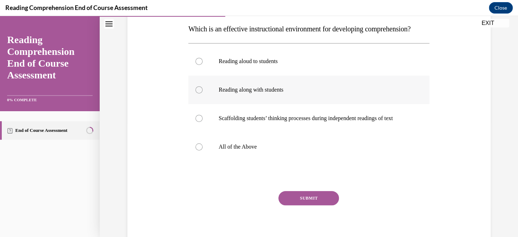
scroll to position [118, 0]
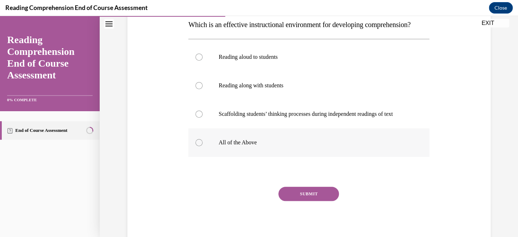
click at [202, 157] on label "All of the Above" at bounding box center [308, 142] width 241 height 28
click at [202, 146] on input "All of the Above" at bounding box center [199, 142] width 7 height 7
radio input "true"
click at [296, 201] on button "SUBMIT" at bounding box center [309, 194] width 61 height 14
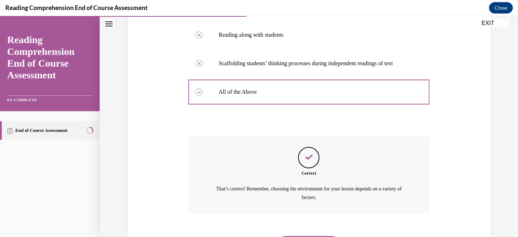
scroll to position [221, 0]
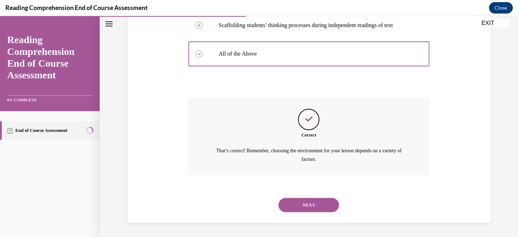
click at [322, 203] on button "NEXT" at bounding box center [309, 205] width 61 height 14
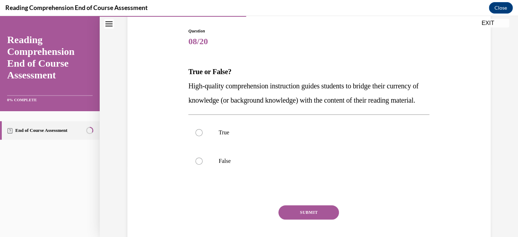
scroll to position [73, 0]
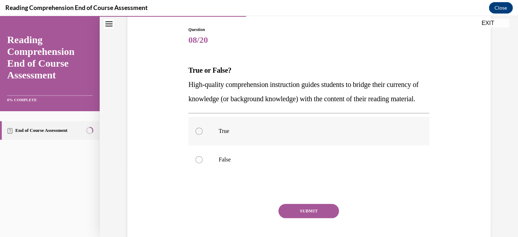
click at [197, 137] on label "True" at bounding box center [308, 131] width 241 height 28
click at [197, 135] on input "True" at bounding box center [199, 131] width 7 height 7
radio input "true"
click at [309, 218] on button "SUBMIT" at bounding box center [309, 211] width 61 height 14
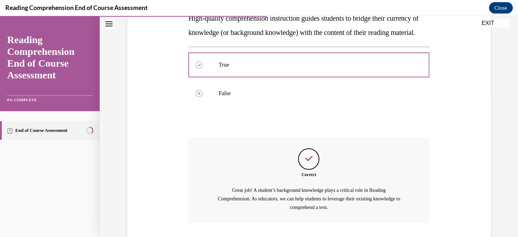
scroll to position [201, 0]
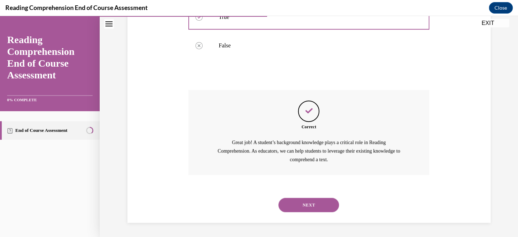
click at [306, 203] on button "NEXT" at bounding box center [309, 205] width 61 height 14
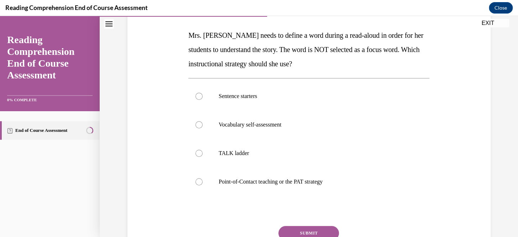
scroll to position [103, 0]
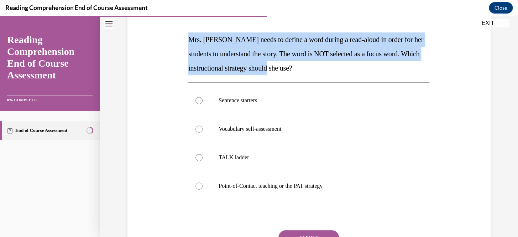
drag, startPoint x: 186, startPoint y: 41, endPoint x: 305, endPoint y: 74, distance: 122.6
click at [305, 74] on p "Mrs. Ivie needs to define a word during a read-aloud in order for her students …" at bounding box center [308, 53] width 241 height 43
copy span "Mrs. Ivie needs to define a word during a read-aloud in order for her students …"
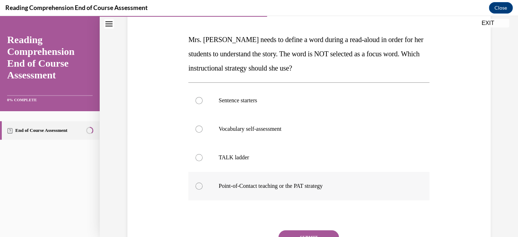
click at [201, 184] on label "Point-of-Contact teaching or the PAT strategy" at bounding box center [308, 186] width 241 height 28
click at [201, 184] on input "Point-of-Contact teaching or the PAT strategy" at bounding box center [199, 185] width 7 height 7
radio input "true"
click at [291, 232] on button "SUBMIT" at bounding box center [309, 237] width 61 height 14
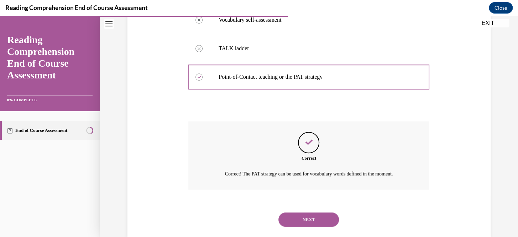
scroll to position [227, 0]
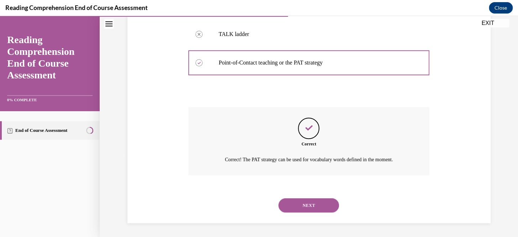
click at [309, 208] on button "NEXT" at bounding box center [309, 205] width 61 height 14
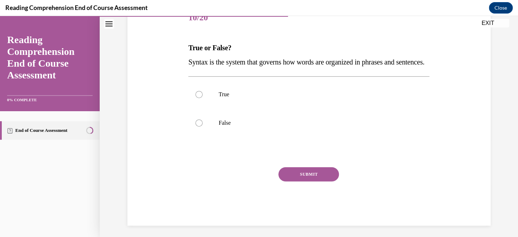
scroll to position [94, 0]
drag, startPoint x: 184, startPoint y: 63, endPoint x: 228, endPoint y: 79, distance: 46.2
click at [228, 79] on div "Question 10/20 True or False? Syntax is the system that governs how words are o…" at bounding box center [309, 110] width 245 height 232
copy span "Syntax is the system that governs how words are organized in phrases and senten…"
click at [221, 109] on label "True" at bounding box center [308, 95] width 241 height 28
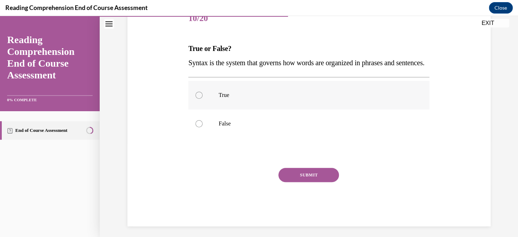
click at [203, 99] on input "True" at bounding box center [199, 95] width 7 height 7
radio input "true"
click at [301, 182] on button "SUBMIT" at bounding box center [309, 175] width 61 height 14
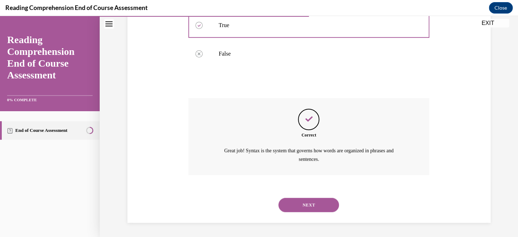
scroll to position [178, 0]
click at [313, 214] on div "NEXT" at bounding box center [308, 205] width 241 height 28
click at [313, 206] on button "NEXT" at bounding box center [309, 205] width 61 height 14
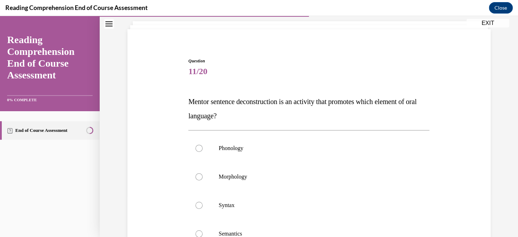
scroll to position [45, 0]
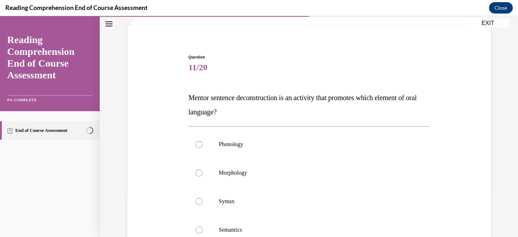
drag, startPoint x: 198, startPoint y: 99, endPoint x: 232, endPoint y: 113, distance: 36.0
click at [232, 113] on div "Question 11/20 Mentor sentence deconstruction is an activity that promotes whic…" at bounding box center [309, 187] width 245 height 289
copy span "Mentor sentence deconstruction is an activity that promotes which element of or…"
click at [196, 202] on div at bounding box center [199, 201] width 7 height 7
click at [196, 202] on input "Syntax" at bounding box center [199, 201] width 7 height 7
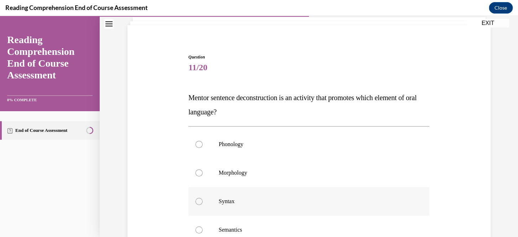
radio input "true"
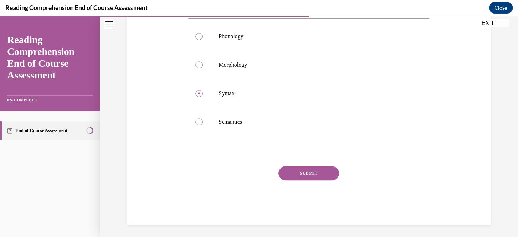
click at [300, 174] on button "SUBMIT" at bounding box center [309, 173] width 61 height 14
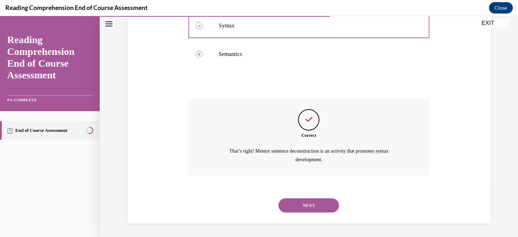
scroll to position [221, 0]
click at [319, 206] on button "NEXT" at bounding box center [309, 205] width 61 height 14
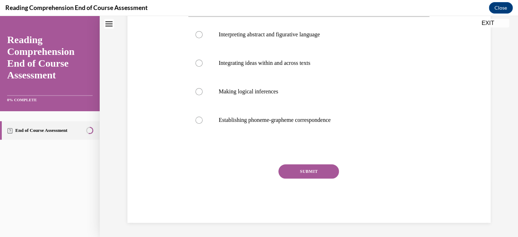
scroll to position [0, 0]
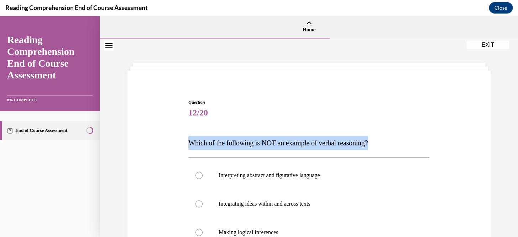
drag, startPoint x: 185, startPoint y: 139, endPoint x: 389, endPoint y: 141, distance: 204.1
click at [389, 141] on p "Which of the following is NOT an example of verbal reasoning?" at bounding box center [308, 143] width 241 height 14
copy span "Which of the following is NOT an example of verbal reasoning?"
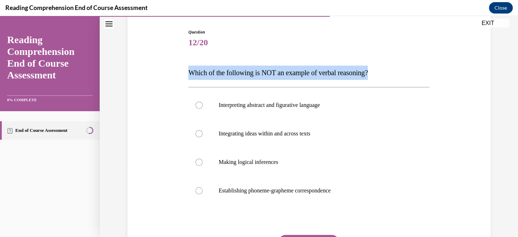
scroll to position [71, 0]
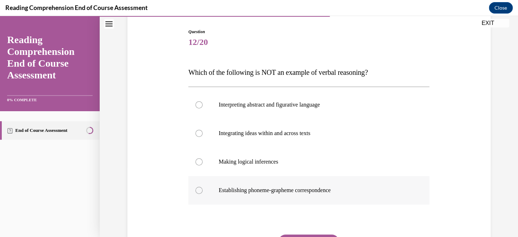
click at [203, 186] on label "Establishing phoneme-grapheme correspondence" at bounding box center [308, 190] width 241 height 28
click at [203, 187] on input "Establishing phoneme-grapheme correspondence" at bounding box center [199, 190] width 7 height 7
radio input "true"
click at [299, 235] on button "SUBMIT" at bounding box center [309, 241] width 61 height 14
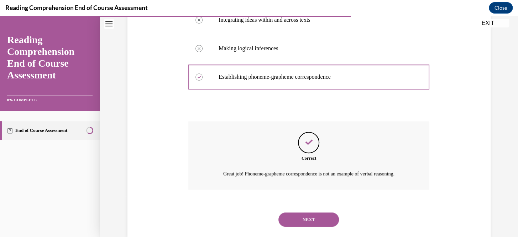
scroll to position [198, 0]
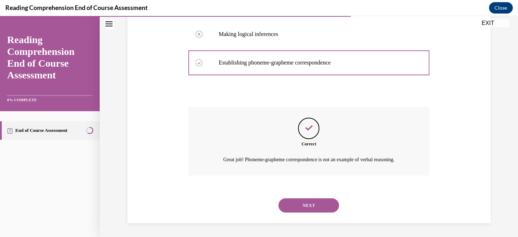
click at [313, 206] on button "NEXT" at bounding box center [309, 205] width 61 height 14
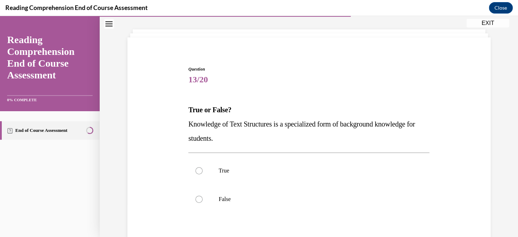
scroll to position [40, 0]
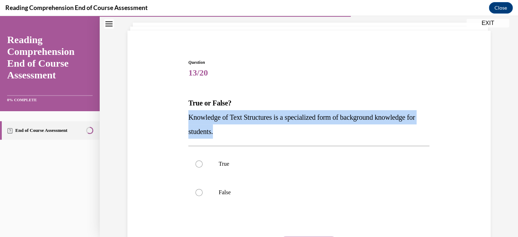
drag, startPoint x: 186, startPoint y: 119, endPoint x: 240, endPoint y: 132, distance: 56.0
click at [240, 132] on p "Knowledge of Text Structures is a specialized form of background knowledge for …" at bounding box center [308, 124] width 241 height 28
copy span "Knowledge of Text Structures is a specialized form of background knowledge for …"
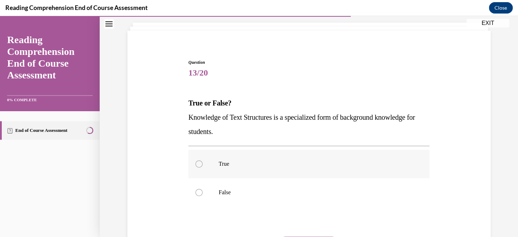
click at [201, 160] on label "True" at bounding box center [308, 164] width 241 height 28
click at [201, 160] on input "True" at bounding box center [199, 163] width 7 height 7
radio input "true"
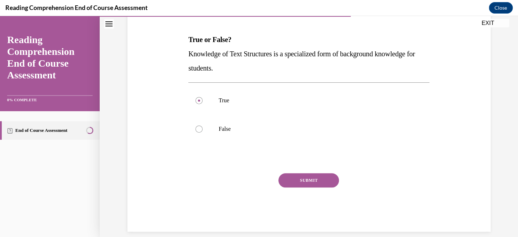
click at [288, 185] on button "SUBMIT" at bounding box center [309, 180] width 61 height 14
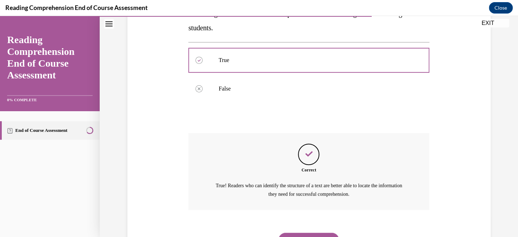
scroll to position [178, 0]
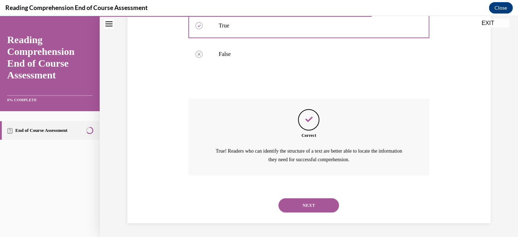
click at [308, 206] on button "NEXT" at bounding box center [309, 205] width 61 height 14
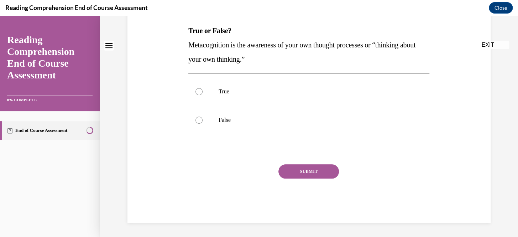
scroll to position [0, 0]
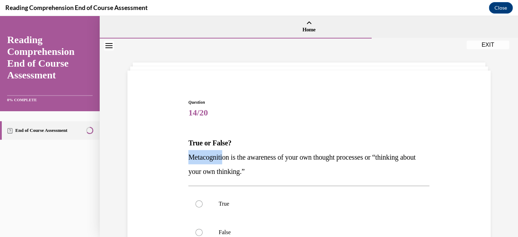
drag, startPoint x: 188, startPoint y: 153, endPoint x: 225, endPoint y: 161, distance: 37.1
click at [224, 161] on p "Metacognition is the awareness of your own thought processes or “thinking about…" at bounding box center [308, 164] width 241 height 28
click at [198, 195] on label "True" at bounding box center [308, 203] width 241 height 28
click at [198, 200] on input "True" at bounding box center [199, 203] width 7 height 7
radio input "true"
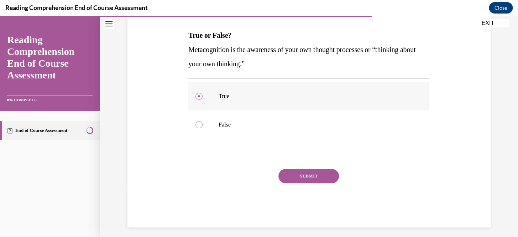
scroll to position [112, 0]
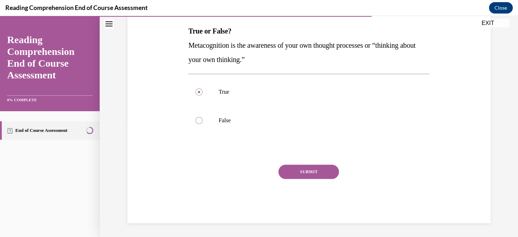
click at [290, 172] on button "SUBMIT" at bounding box center [309, 172] width 61 height 14
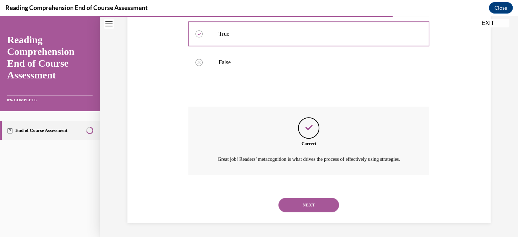
scroll to position [178, 0]
click at [306, 202] on button "NEXT" at bounding box center [309, 205] width 61 height 14
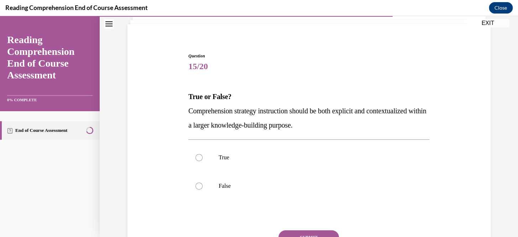
scroll to position [55, 0]
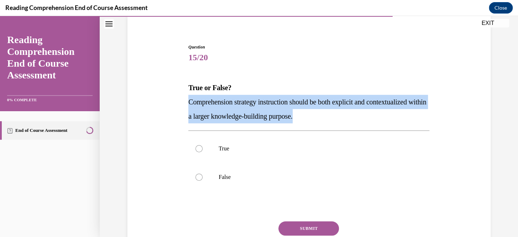
drag, startPoint x: 187, startPoint y: 104, endPoint x: 332, endPoint y: 112, distance: 145.2
click at [332, 112] on p "Comprehension strategy instruction should be both explicit and contextualized w…" at bounding box center [308, 109] width 241 height 28
copy span "Comprehension strategy instruction should be both explicit and contextualized w…"
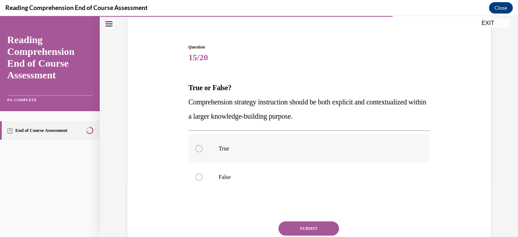
click at [200, 146] on label "True" at bounding box center [308, 148] width 241 height 28
click at [200, 146] on input "True" at bounding box center [199, 148] width 7 height 7
radio input "true"
click at [292, 227] on button "SUBMIT" at bounding box center [309, 228] width 61 height 14
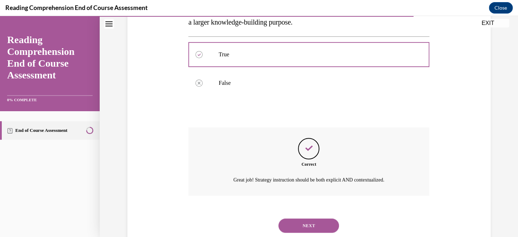
scroll to position [170, 0]
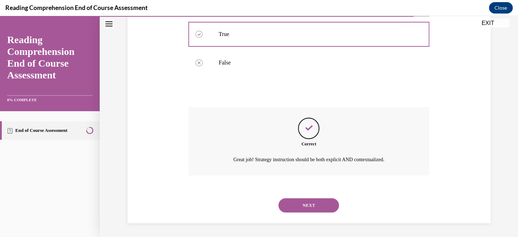
click at [298, 200] on button "NEXT" at bounding box center [309, 205] width 61 height 14
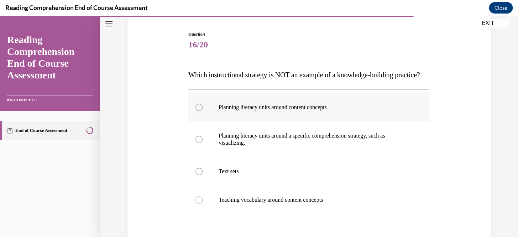
scroll to position [73, 0]
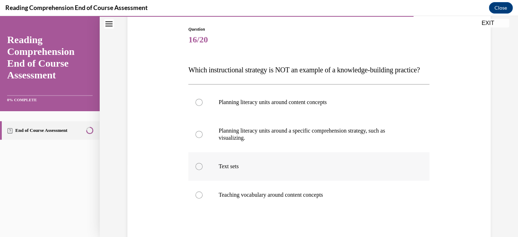
click at [196, 170] on div at bounding box center [199, 166] width 7 height 7
click at [196, 170] on input "Text sets" at bounding box center [199, 166] width 7 height 7
radio input "true"
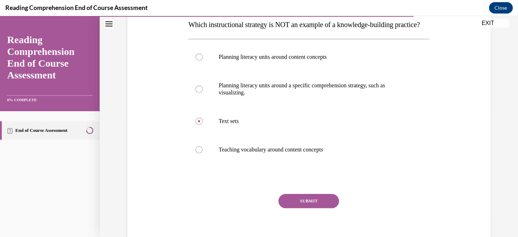
click at [289, 208] on button "SUBMIT" at bounding box center [309, 201] width 61 height 14
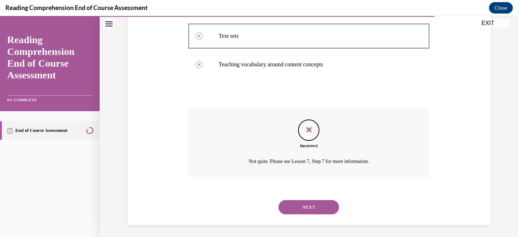
scroll to position [219, 0]
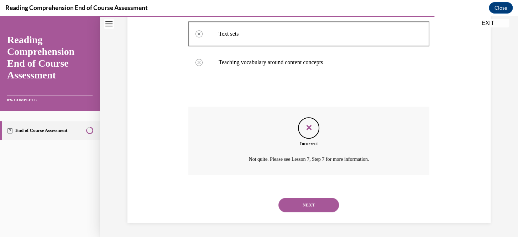
click at [307, 213] on div "NEXT" at bounding box center [308, 205] width 241 height 28
click at [306, 207] on button "NEXT" at bounding box center [309, 205] width 61 height 14
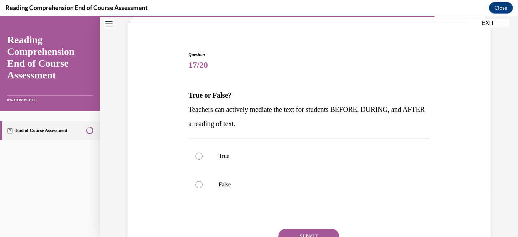
scroll to position [50, 0]
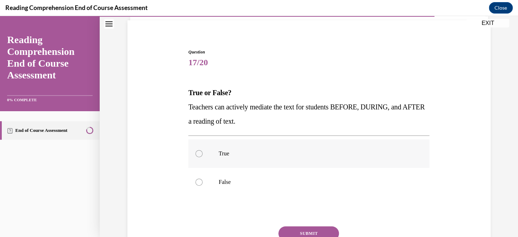
click at [236, 149] on label "True" at bounding box center [308, 153] width 241 height 28
click at [203, 150] on input "True" at bounding box center [199, 153] width 7 height 7
radio input "true"
click at [303, 230] on button "SUBMIT" at bounding box center [309, 233] width 61 height 14
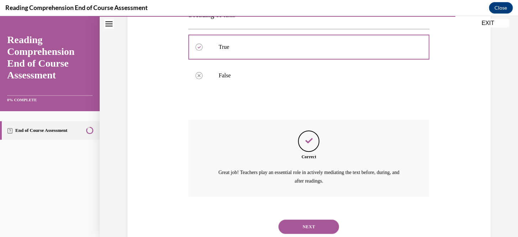
scroll to position [178, 0]
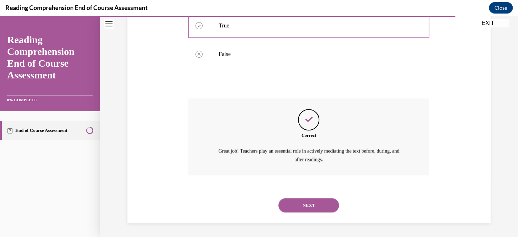
click at [305, 199] on button "NEXT" at bounding box center [309, 205] width 61 height 14
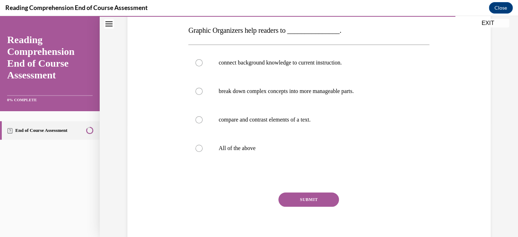
scroll to position [114, 0]
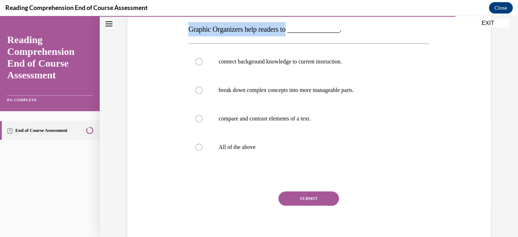
drag, startPoint x: 185, startPoint y: 28, endPoint x: 292, endPoint y: 27, distance: 106.9
click at [292, 27] on div "Question 18/20 Graphic Organizers help readers to _______________. connect back…" at bounding box center [309, 112] width 245 height 275
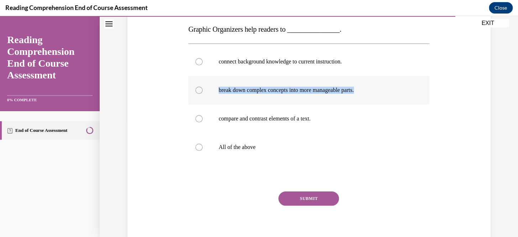
drag, startPoint x: 214, startPoint y: 88, endPoint x: 367, endPoint y: 83, distance: 152.5
click at [367, 83] on label "break down complex concepts into more manageable parts." at bounding box center [308, 90] width 241 height 28
click at [203, 148] on label "All of the above" at bounding box center [308, 147] width 241 height 28
click at [203, 148] on input "All of the above" at bounding box center [199, 147] width 7 height 7
radio input "true"
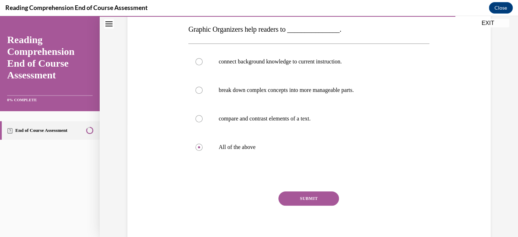
click at [314, 196] on button "SUBMIT" at bounding box center [309, 198] width 61 height 14
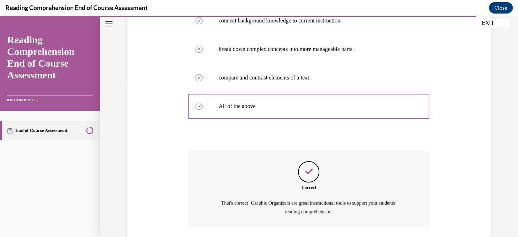
scroll to position [207, 0]
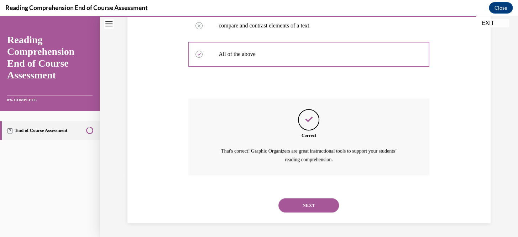
click at [318, 202] on button "NEXT" at bounding box center [309, 205] width 61 height 14
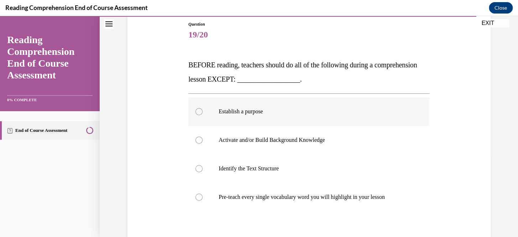
scroll to position [80, 0]
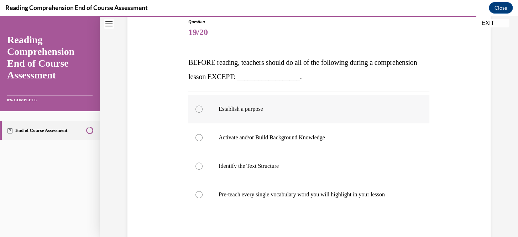
click at [260, 115] on label "Establish a purpose" at bounding box center [308, 109] width 241 height 28
click at [203, 113] on input "Establish a purpose" at bounding box center [199, 108] width 7 height 7
radio input "true"
click at [289, 193] on p "Pre-teach every single vocabulary word you will highlight in your lesson" at bounding box center [315, 194] width 193 height 7
click at [203, 193] on input "Pre-teach every single vocabulary word you will highlight in your lesson" at bounding box center [199, 194] width 7 height 7
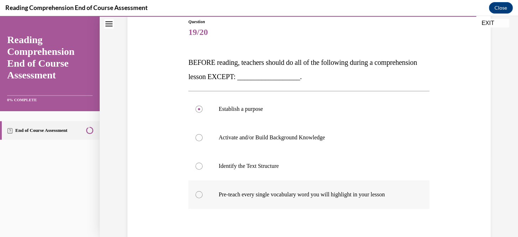
radio input "true"
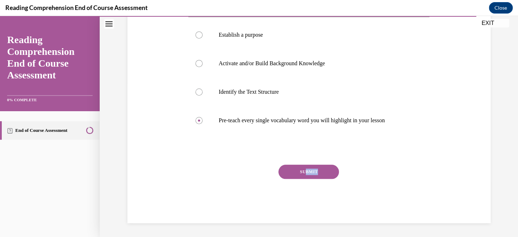
click at [301, 174] on div "SUBMIT" at bounding box center [308, 183] width 241 height 36
click at [319, 166] on button "SUBMIT" at bounding box center [309, 172] width 61 height 14
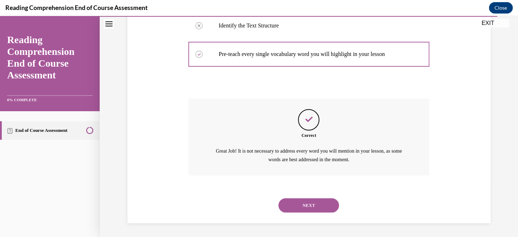
scroll to position [221, 0]
click at [322, 205] on button "NEXT" at bounding box center [309, 205] width 61 height 14
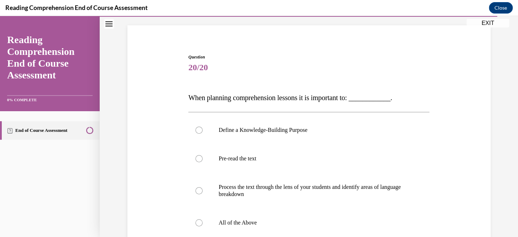
scroll to position [53, 0]
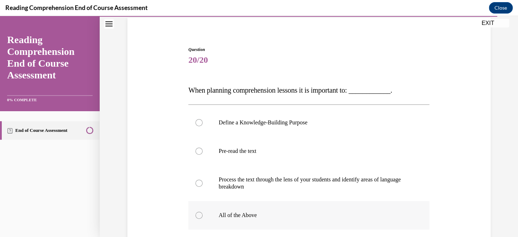
click at [202, 207] on label "All of the Above" at bounding box center [308, 215] width 241 height 28
click at [202, 212] on input "All of the Above" at bounding box center [199, 215] width 7 height 7
radio input "true"
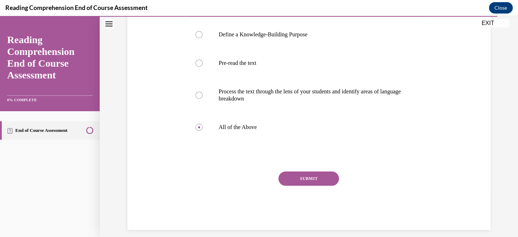
scroll to position [141, 0]
click at [301, 186] on div "SUBMIT" at bounding box center [308, 189] width 241 height 36
click at [301, 179] on button "SUBMIT" at bounding box center [309, 178] width 61 height 14
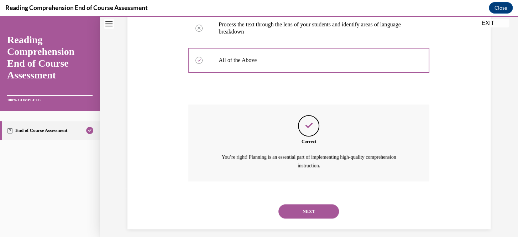
scroll to position [214, 0]
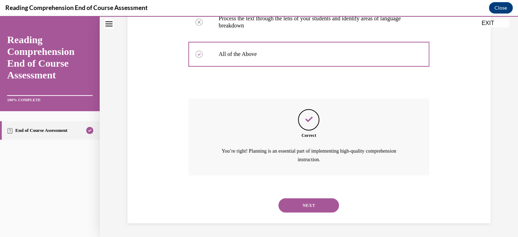
click at [322, 209] on button "NEXT" at bounding box center [309, 205] width 61 height 14
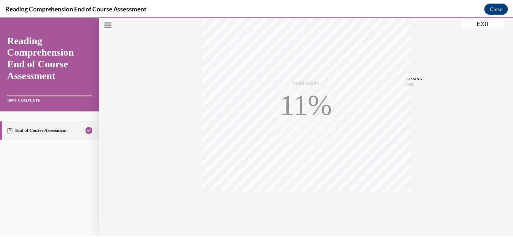
scroll to position [144, 0]
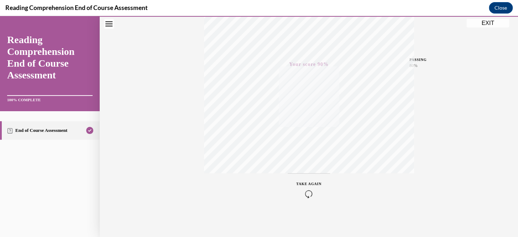
click at [481, 26] on button "EXIT" at bounding box center [488, 23] width 43 height 9
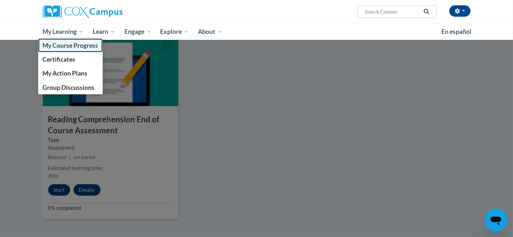
click at [79, 50] on link "My Course Progress" at bounding box center [70, 45] width 65 height 14
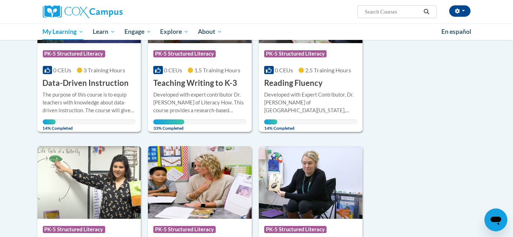
scroll to position [164, 0]
click at [93, 96] on div "The purpose of this course is to equip teachers with knowledge about data-drive…" at bounding box center [89, 103] width 93 height 24
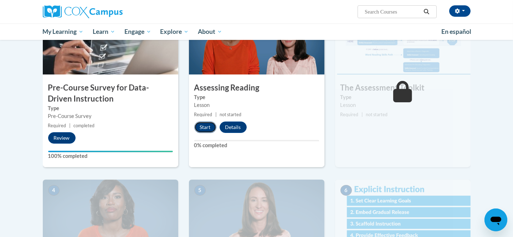
click at [212, 126] on button "Start" at bounding box center [205, 126] width 22 height 11
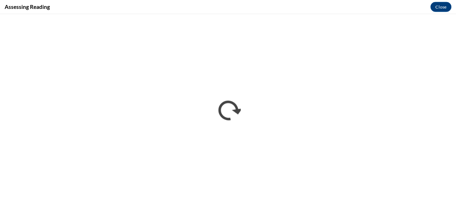
scroll to position [183, 0]
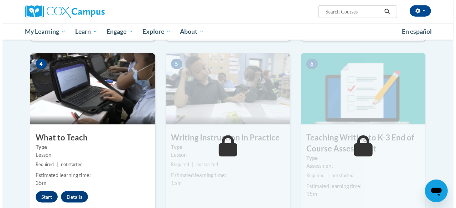
scroll to position [337, 0]
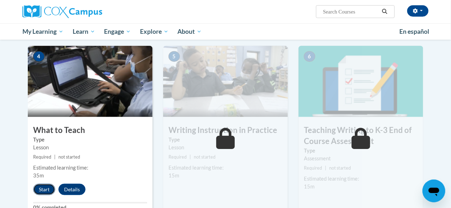
click at [40, 185] on button "Start" at bounding box center [44, 189] width 22 height 11
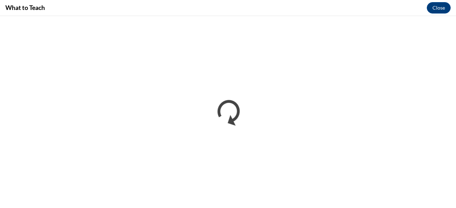
scroll to position [0, 0]
